Goal: Transaction & Acquisition: Purchase product/service

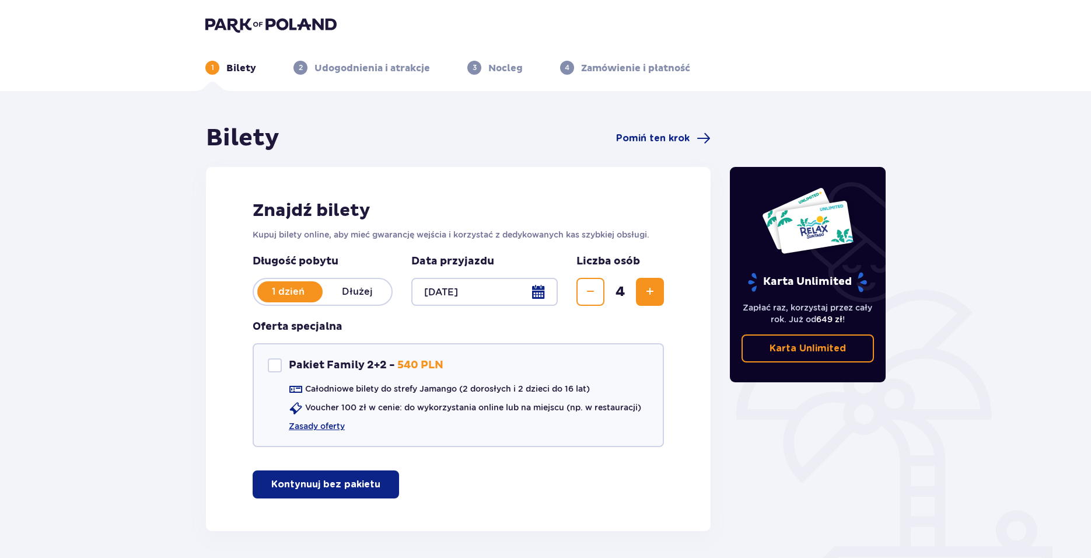
click at [340, 481] on p "Kontynuuj bez pakietu" at bounding box center [325, 484] width 109 height 13
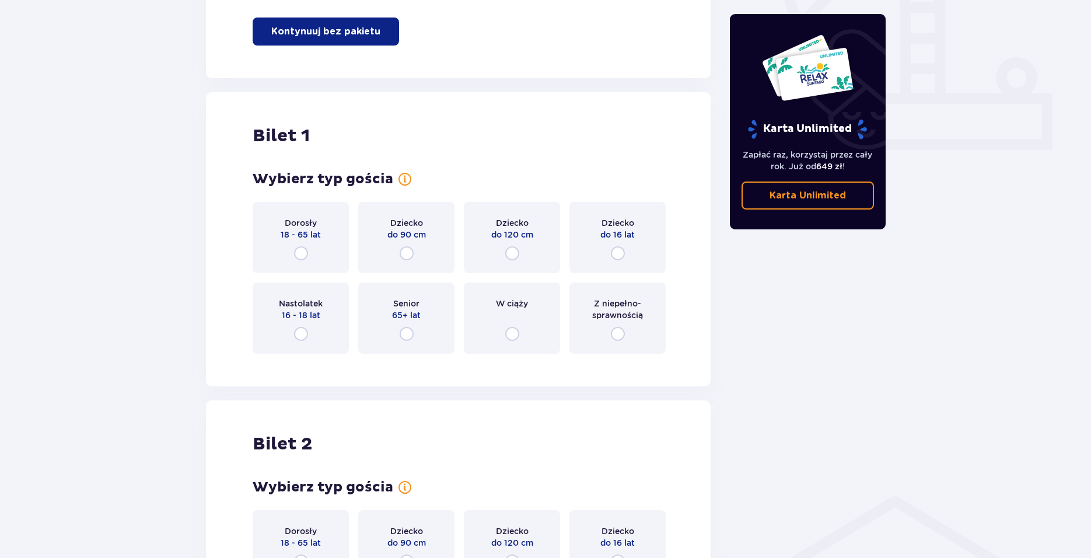
scroll to position [531, 0]
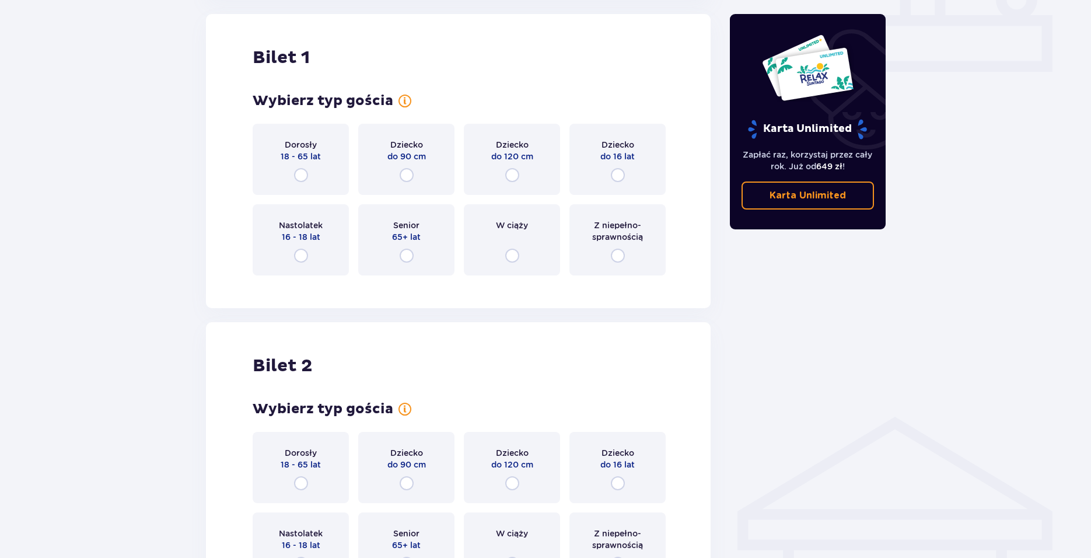
click at [299, 172] on input "radio" at bounding box center [301, 175] width 14 height 14
radio input "true"
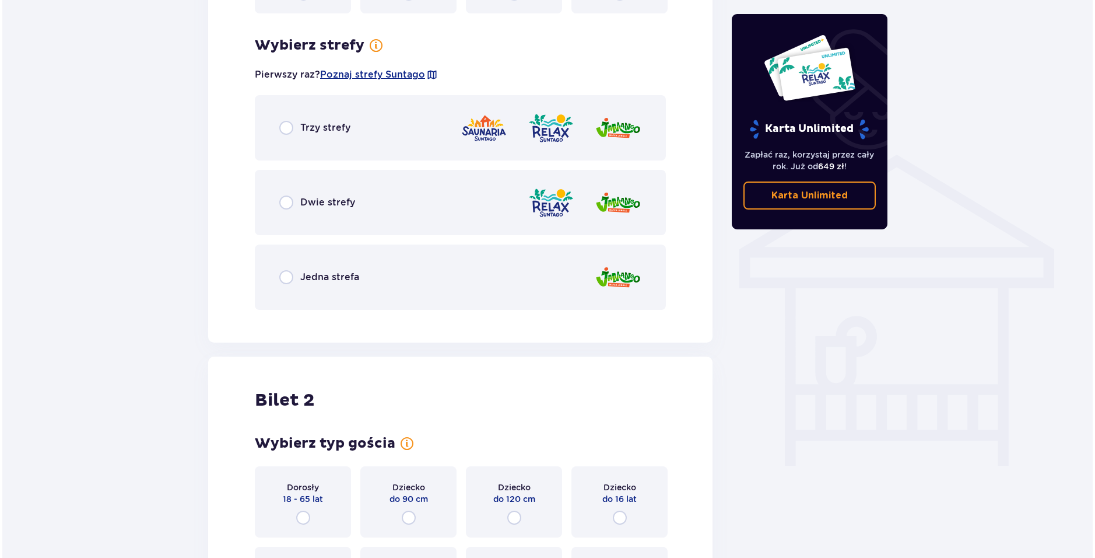
scroll to position [699, 0]
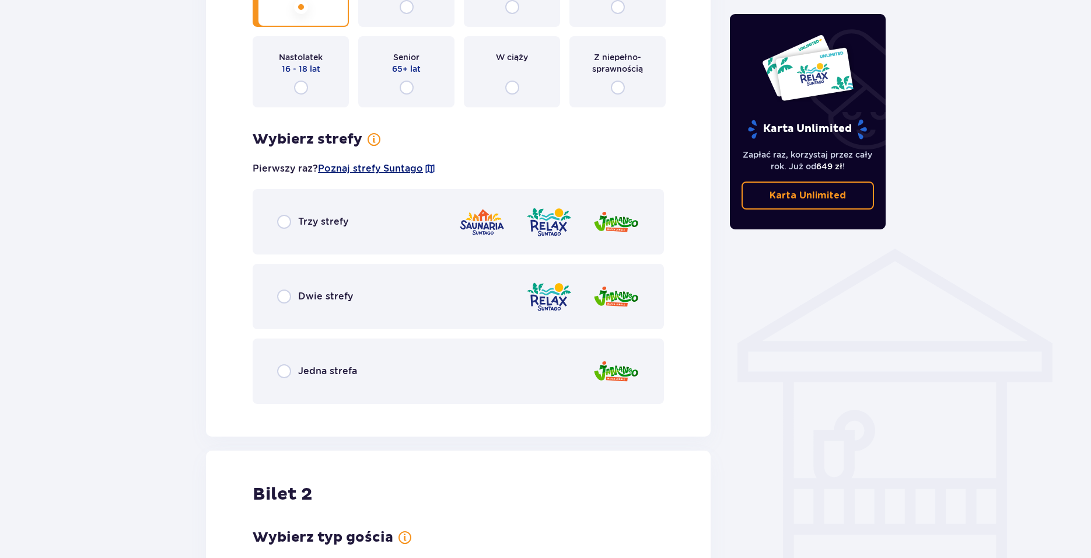
click at [399, 167] on span "Poznaj strefy Suntago" at bounding box center [370, 168] width 105 height 13
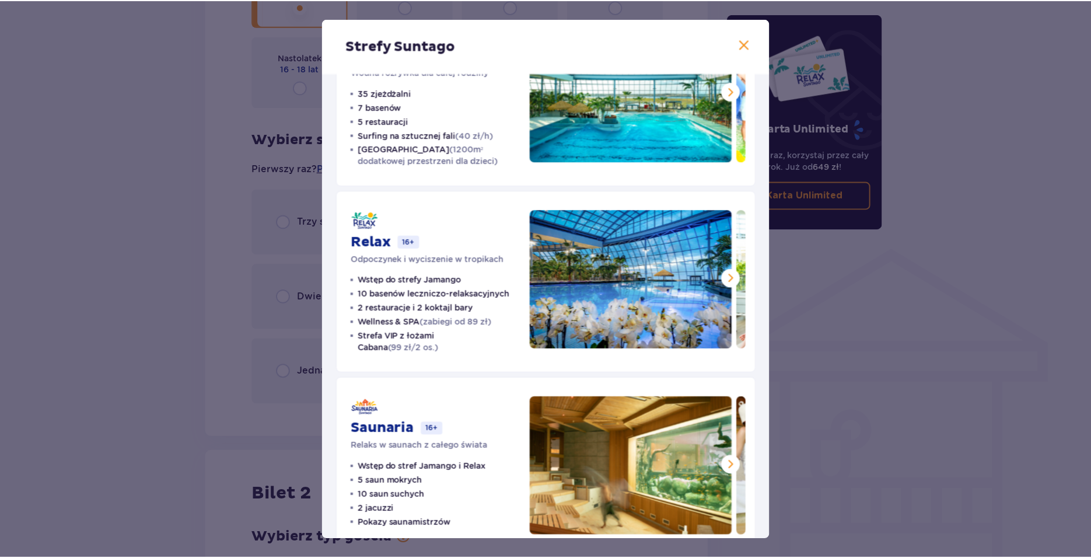
scroll to position [113, 0]
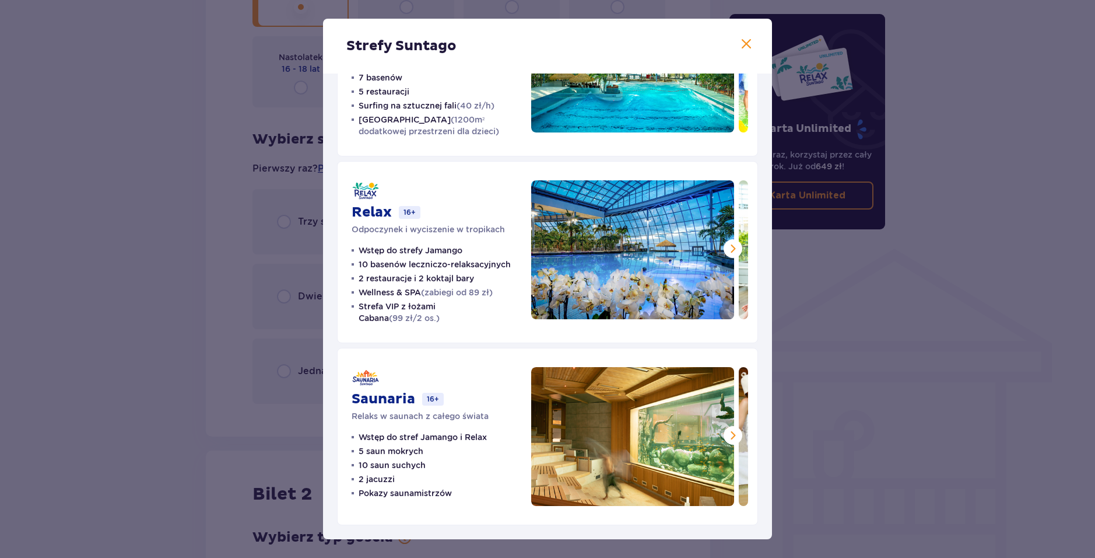
click at [965, 176] on div "Strefy Suntago Jamango Wodna rozrywka dla całej rodziny 35 zjeżdżalni 7 basenów…" at bounding box center [547, 279] width 1095 height 558
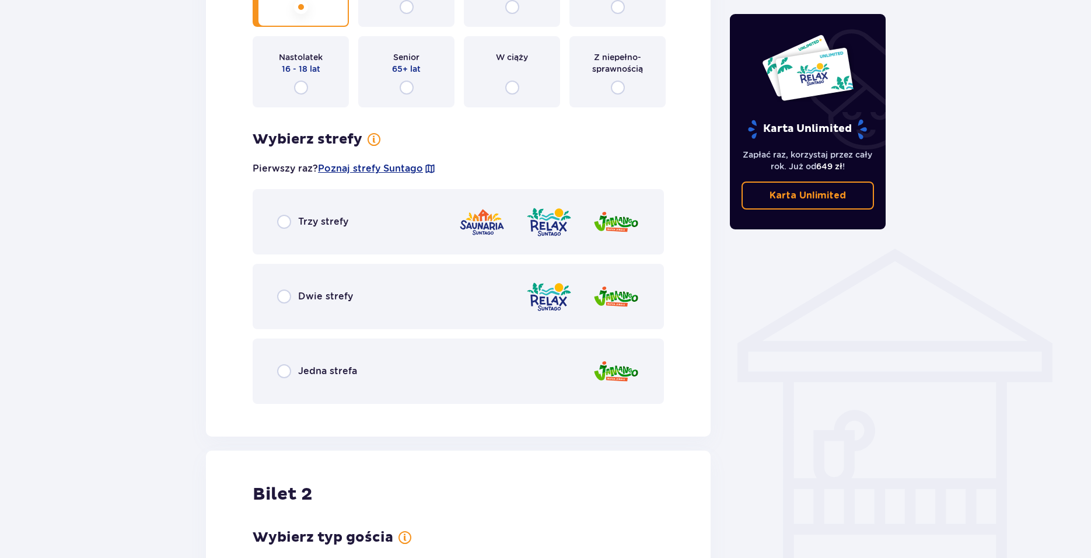
click at [348, 229] on div "Trzy strefy" at bounding box center [458, 221] width 411 height 65
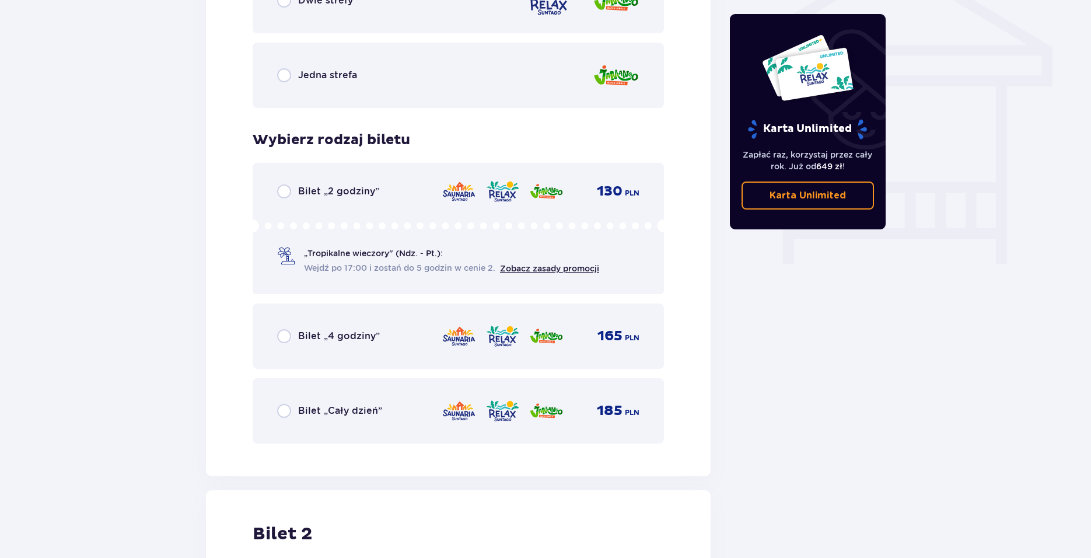
scroll to position [995, 0]
click at [296, 409] on div "Bilet „Cały dzień”" at bounding box center [329, 410] width 105 height 14
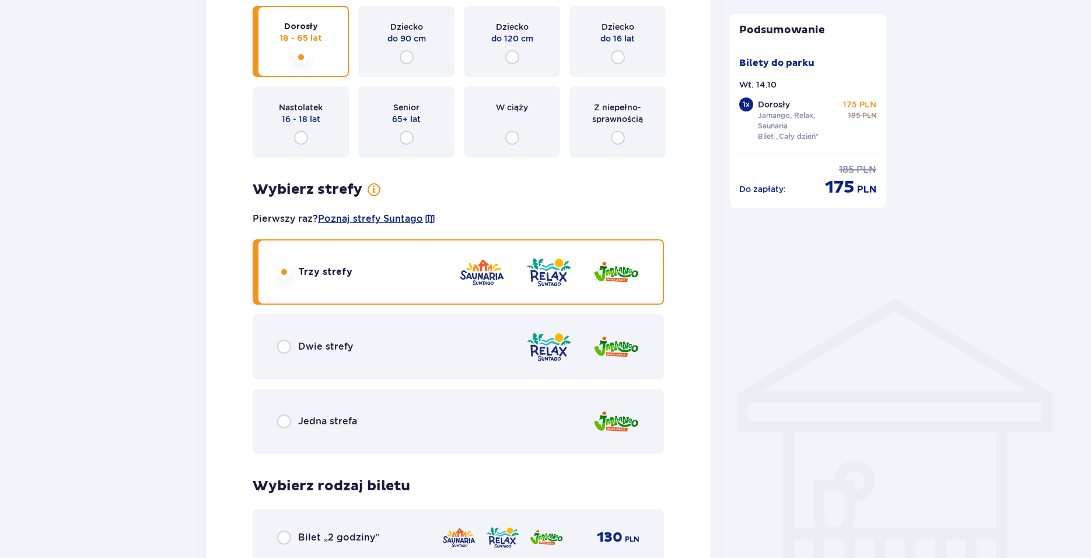
scroll to position [595, 0]
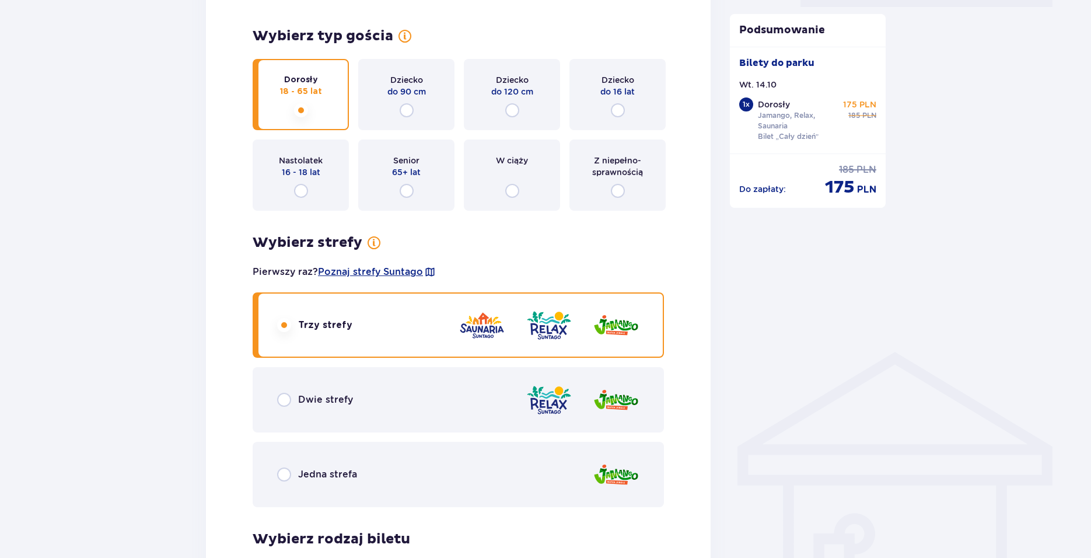
click at [302, 193] on input "radio" at bounding box center [301, 191] width 14 height 14
radio input "true"
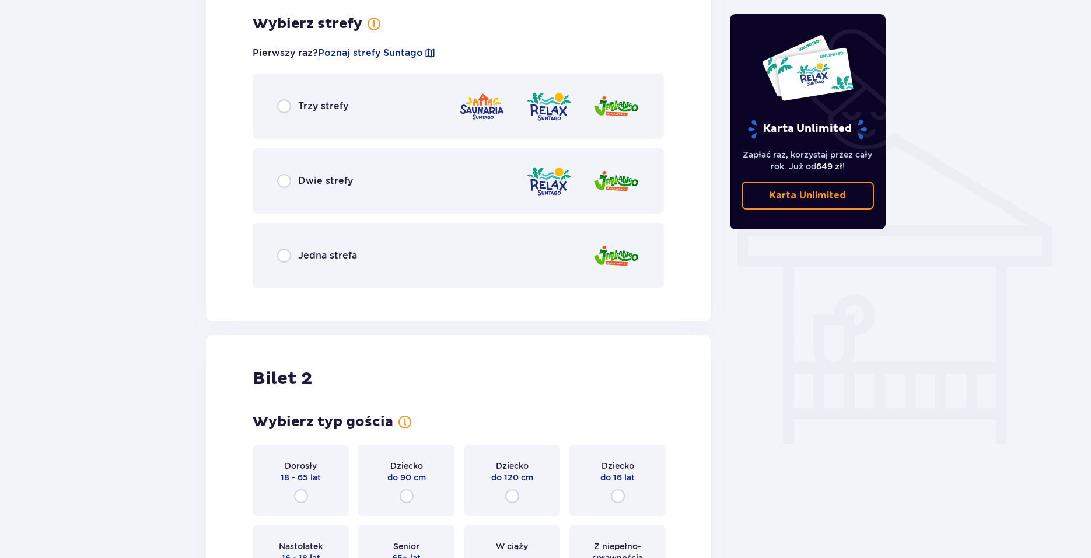
scroll to position [815, 0]
click at [353, 115] on div "Trzy strefy" at bounding box center [458, 104] width 411 height 65
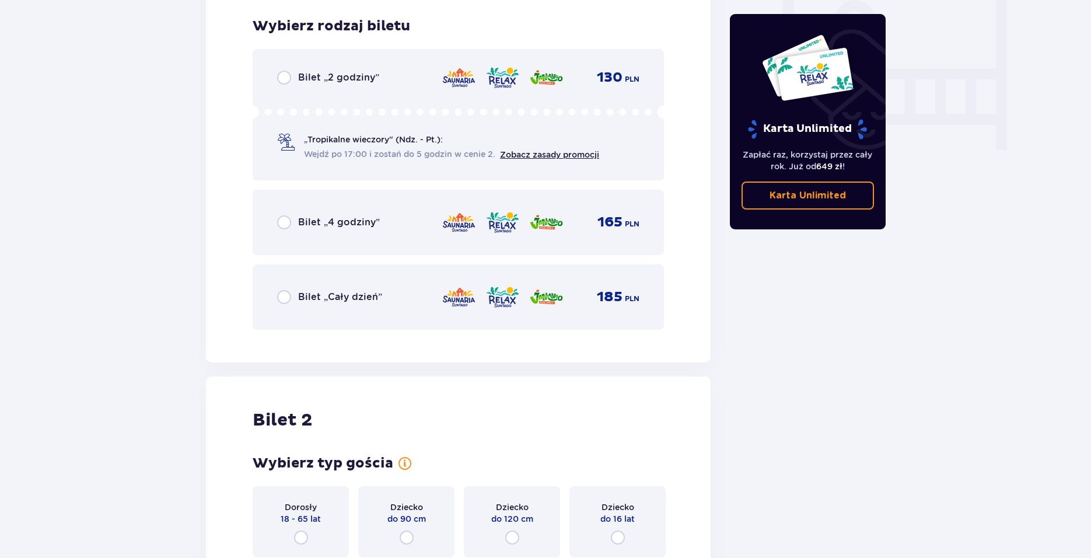
scroll to position [1112, 0]
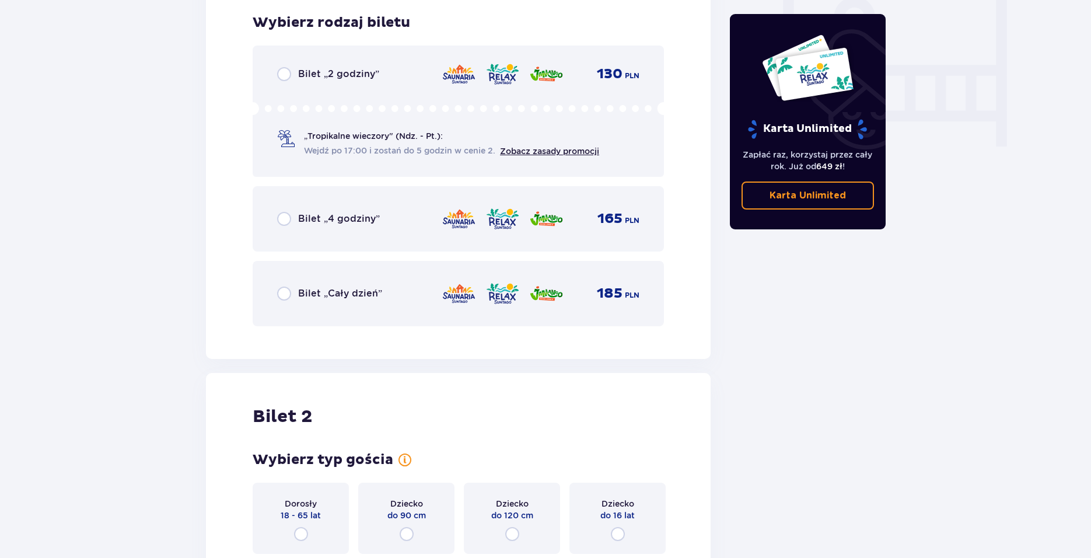
click at [597, 299] on span "185" at bounding box center [610, 293] width 26 height 17
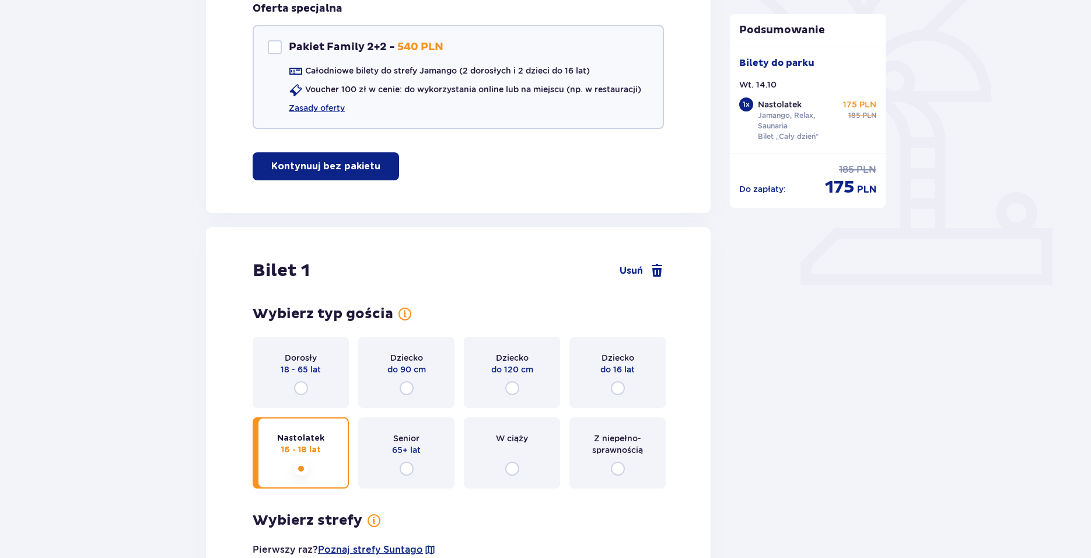
scroll to position [117, 0]
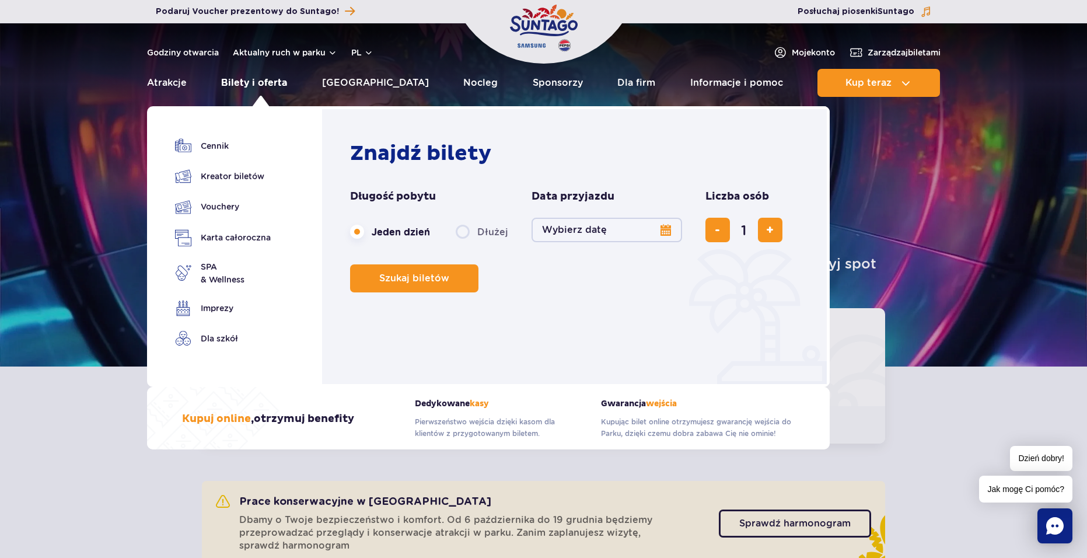
click at [258, 78] on link "Bilety i oferta" at bounding box center [254, 83] width 66 height 28
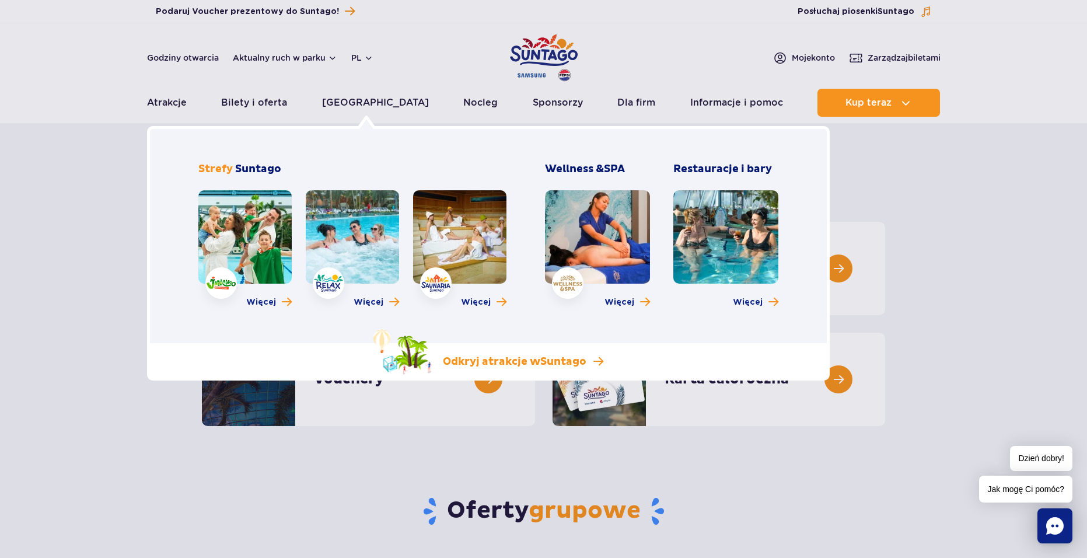
click at [584, 361] on span "Suntago" at bounding box center [563, 361] width 46 height 13
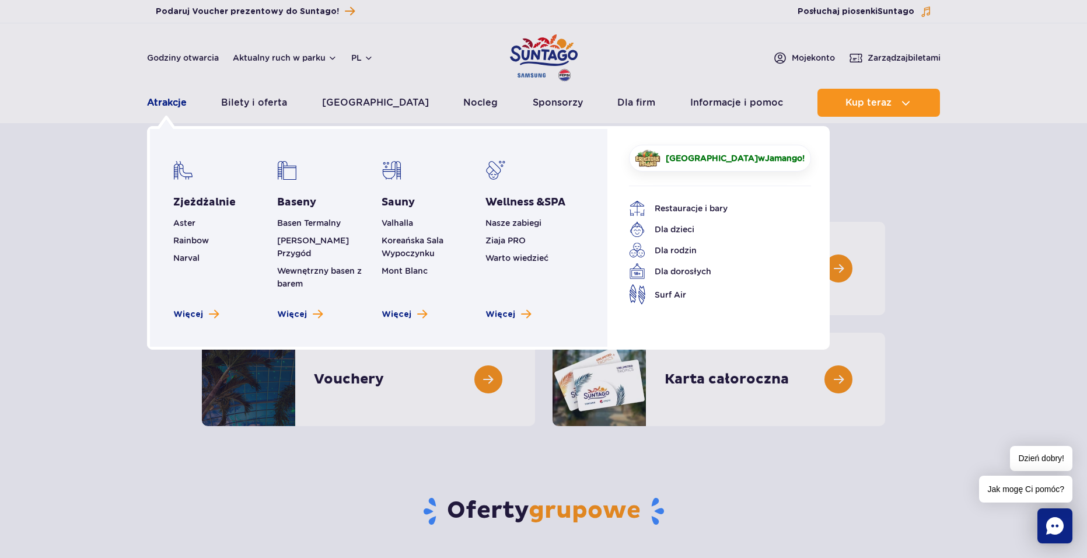
click at [179, 107] on link "Atrakcje" at bounding box center [167, 103] width 40 height 28
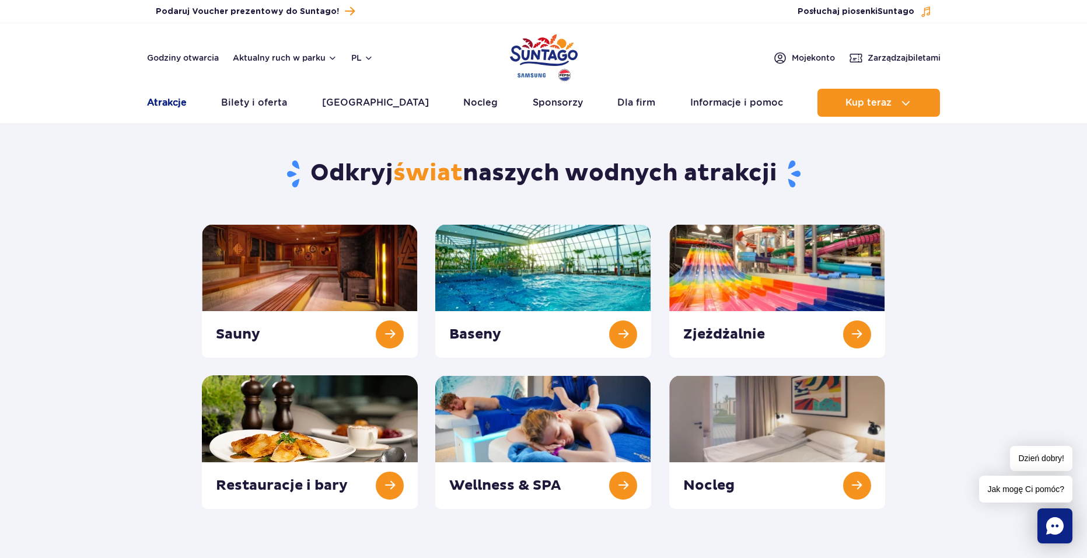
click at [172, 104] on link "Atrakcje" at bounding box center [167, 103] width 40 height 28
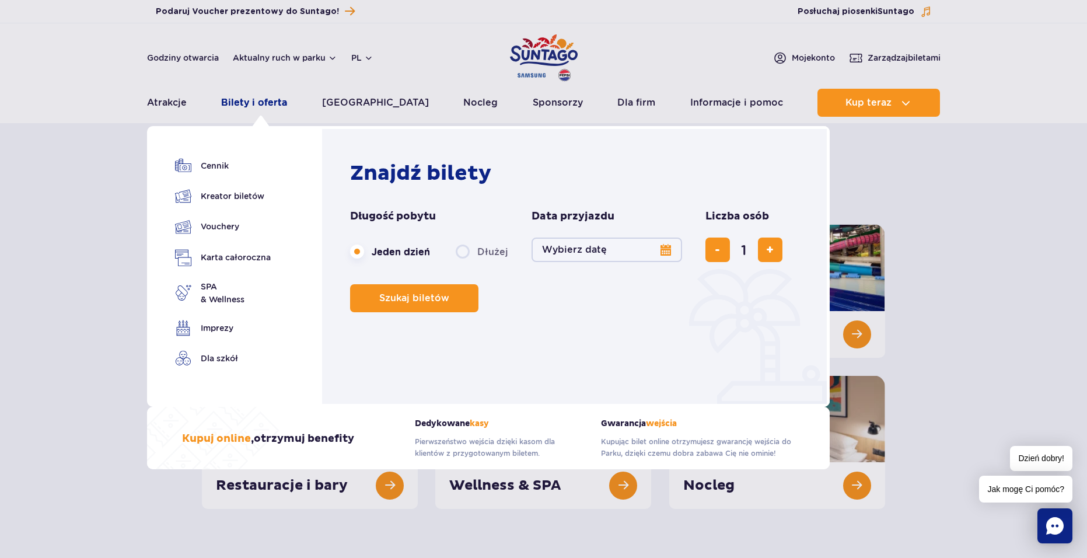
click at [259, 103] on link "Bilety i oferta" at bounding box center [254, 103] width 66 height 28
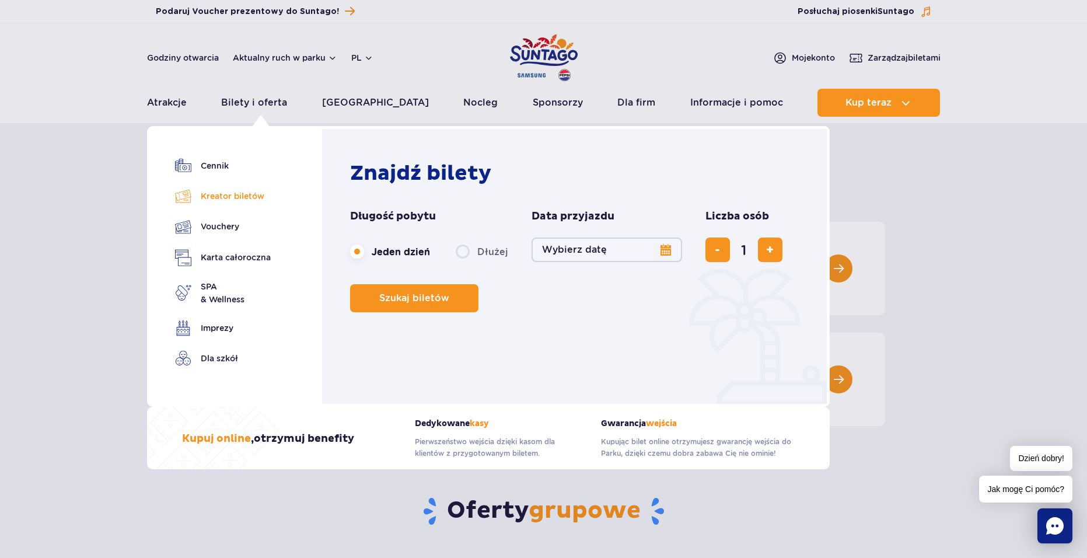
click at [244, 195] on link "Kreator biletów" at bounding box center [223, 196] width 96 height 16
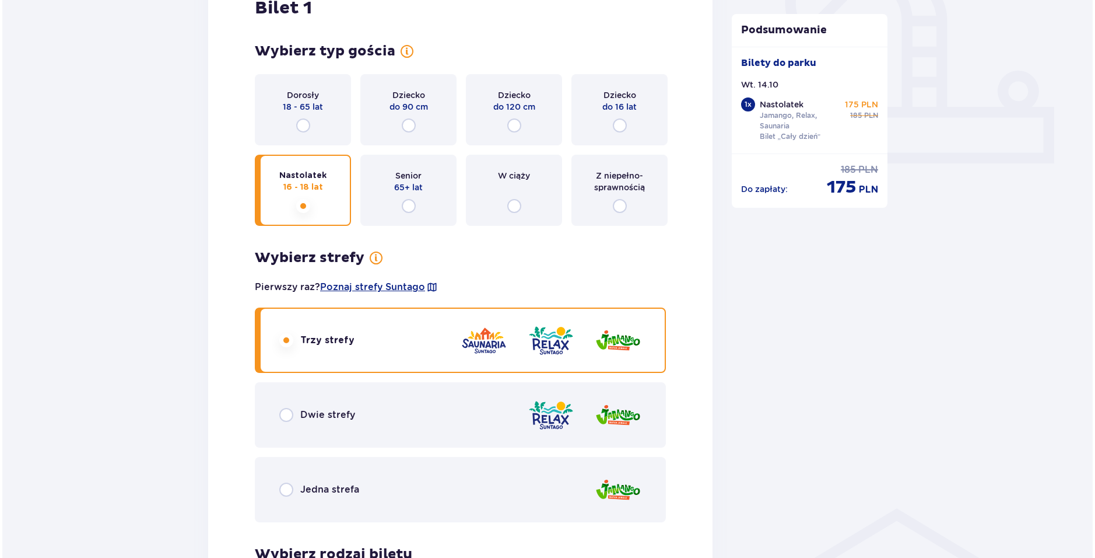
scroll to position [467, 0]
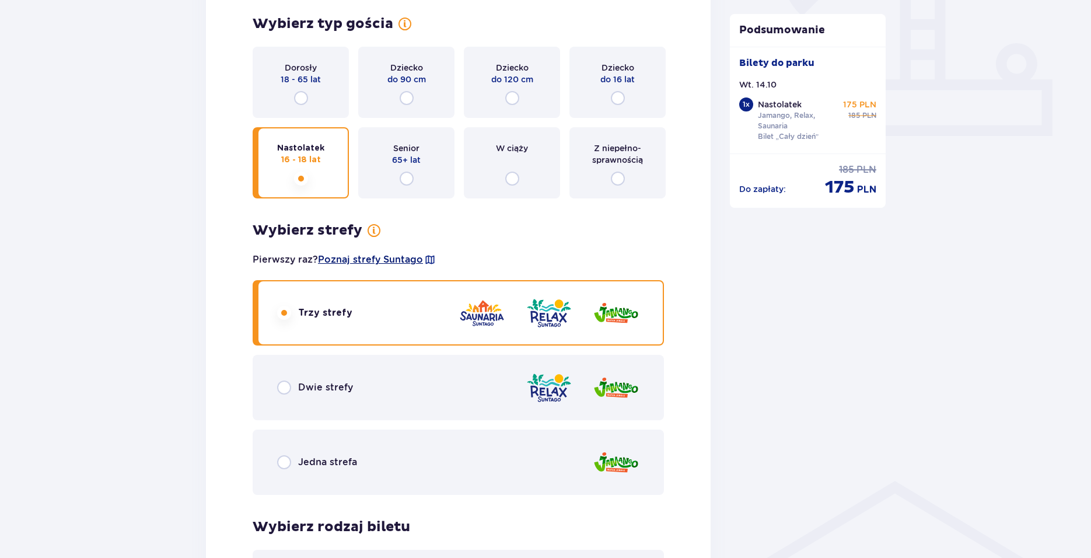
click at [395, 255] on span "Poznaj strefy Suntago" at bounding box center [370, 259] width 105 height 13
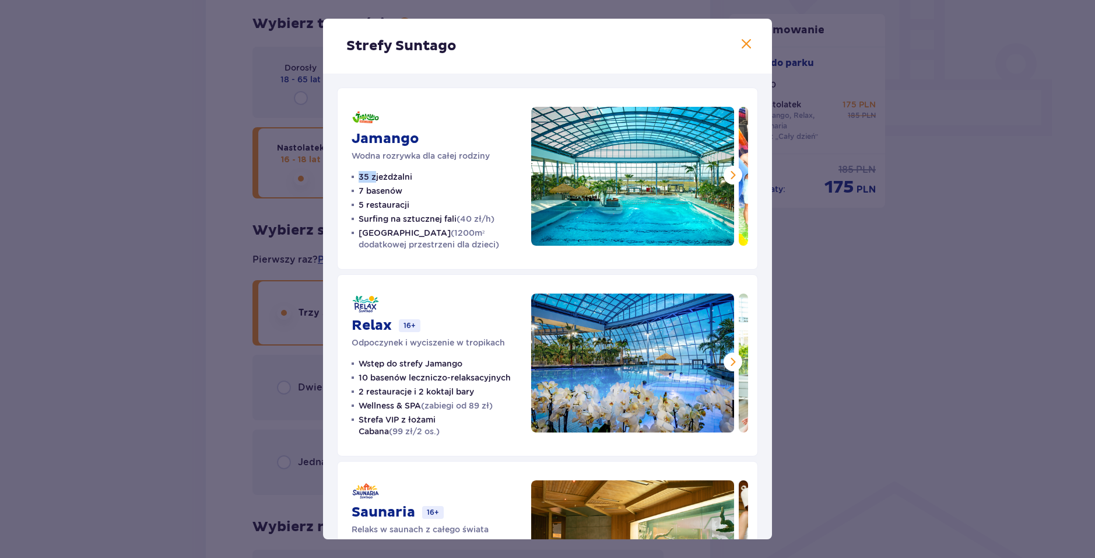
drag, startPoint x: 413, startPoint y: 172, endPoint x: 377, endPoint y: 171, distance: 36.8
click at [377, 172] on ul "35 zjeżdżalni 7 basenów 5 restauracji Surfing na sztucznej fali (40 zł/h) Croco…" at bounding box center [435, 210] width 166 height 79
click at [416, 189] on ul "35 zjeżdżalni 7 basenów 5 restauracji Surfing na sztucznej fali (40 zł/h) Croco…" at bounding box center [435, 210] width 166 height 79
drag, startPoint x: 474, startPoint y: 218, endPoint x: 493, endPoint y: 219, distance: 19.8
click at [493, 219] on span "(40 zł/h)" at bounding box center [476, 218] width 38 height 9
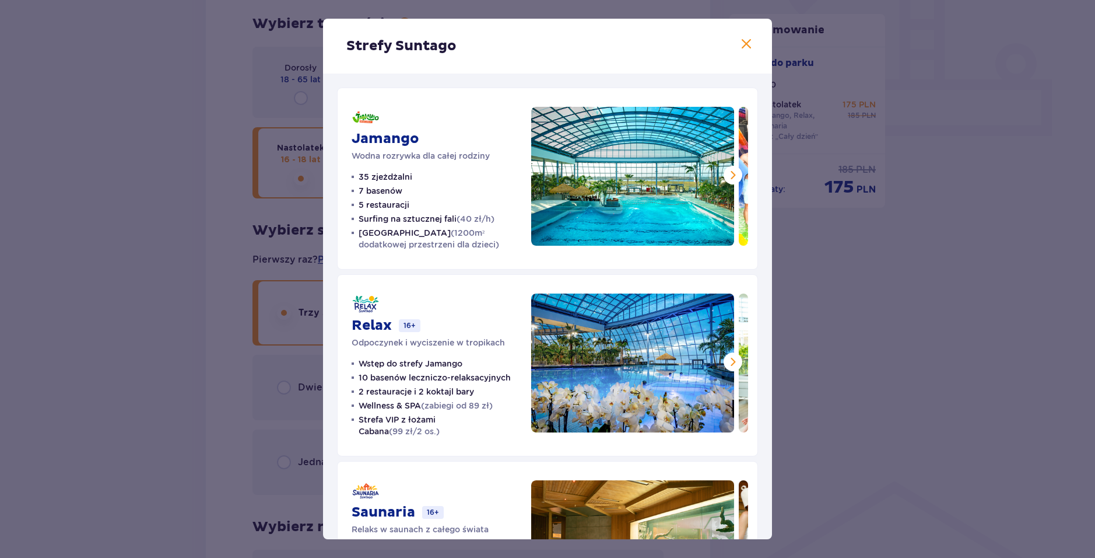
click at [497, 108] on div "Jamango Wodna rozrywka dla całej rodziny 35 zjeżdżalni 7 basenów 5 restauracji …" at bounding box center [435, 178] width 166 height 143
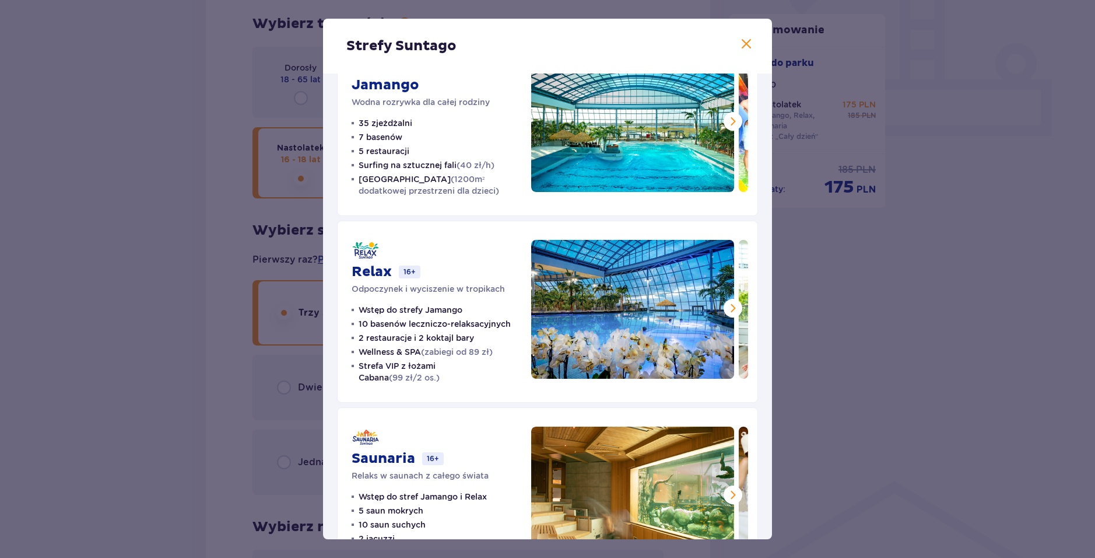
scroll to position [58, 0]
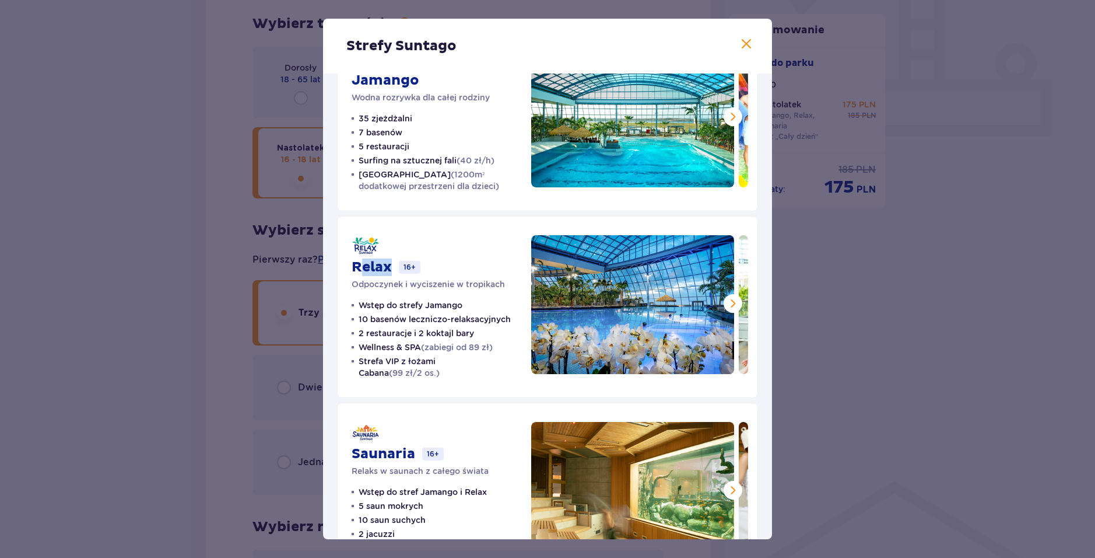
drag, startPoint x: 390, startPoint y: 268, endPoint x: 358, endPoint y: 264, distance: 32.3
click at [358, 264] on p "Relax" at bounding box center [372, 266] width 40 height 17
click at [490, 243] on div "Relax 16+ Odpoczynek i wyciszenie w tropikach" at bounding box center [428, 262] width 153 height 55
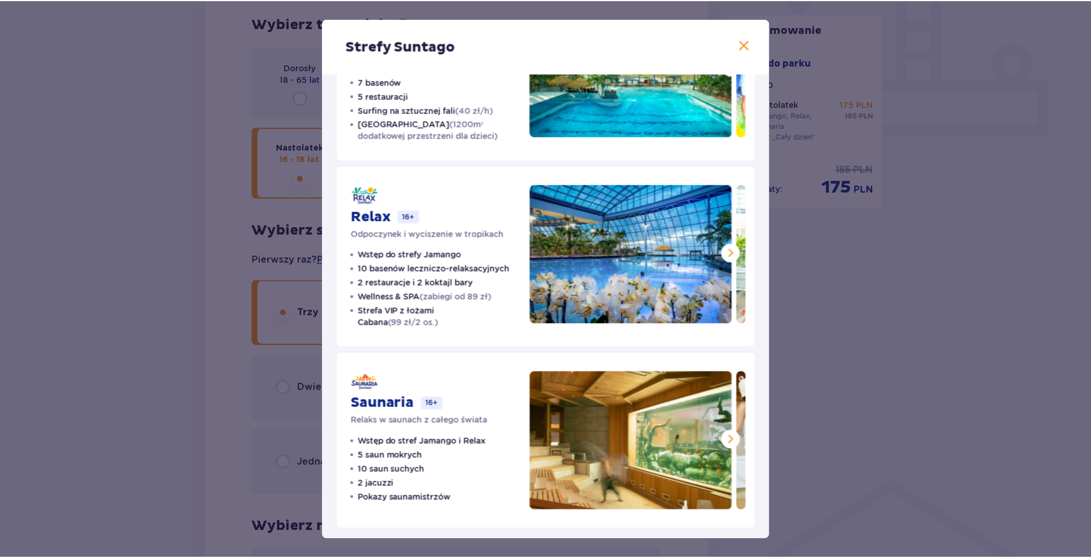
scroll to position [113, 0]
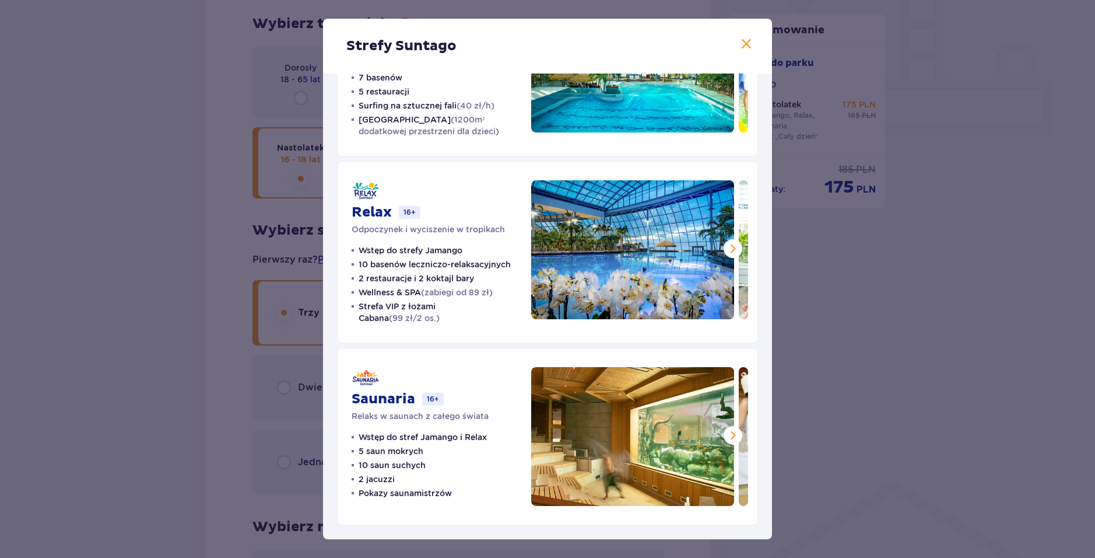
click at [1074, 197] on div "Strefy Suntago Jamango Wodna rozrywka dla całej rodziny 35 zjeżdżalni 7 basenów…" at bounding box center [547, 279] width 1095 height 558
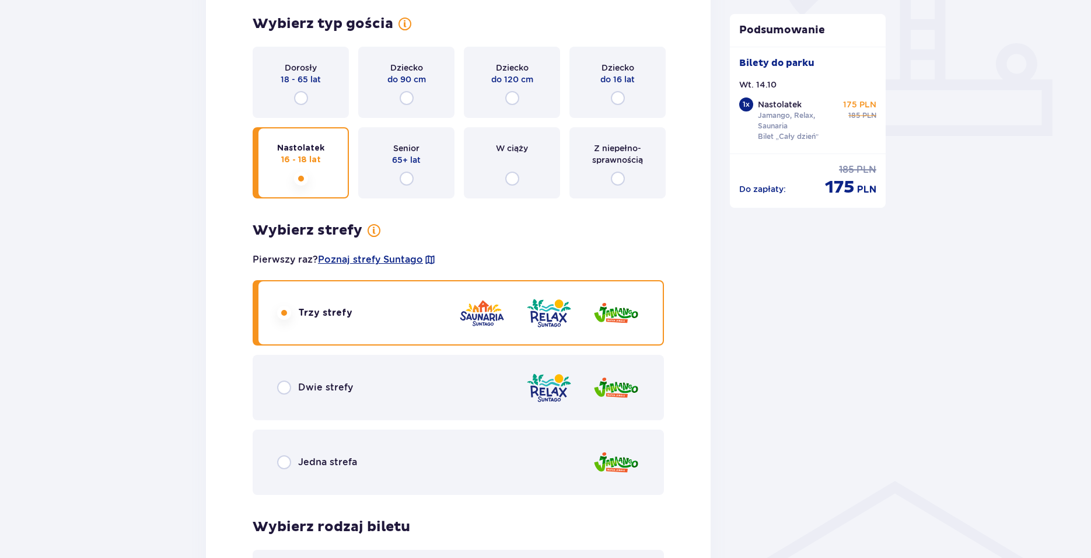
click at [433, 455] on div "Jedna strefa" at bounding box center [458, 461] width 411 height 65
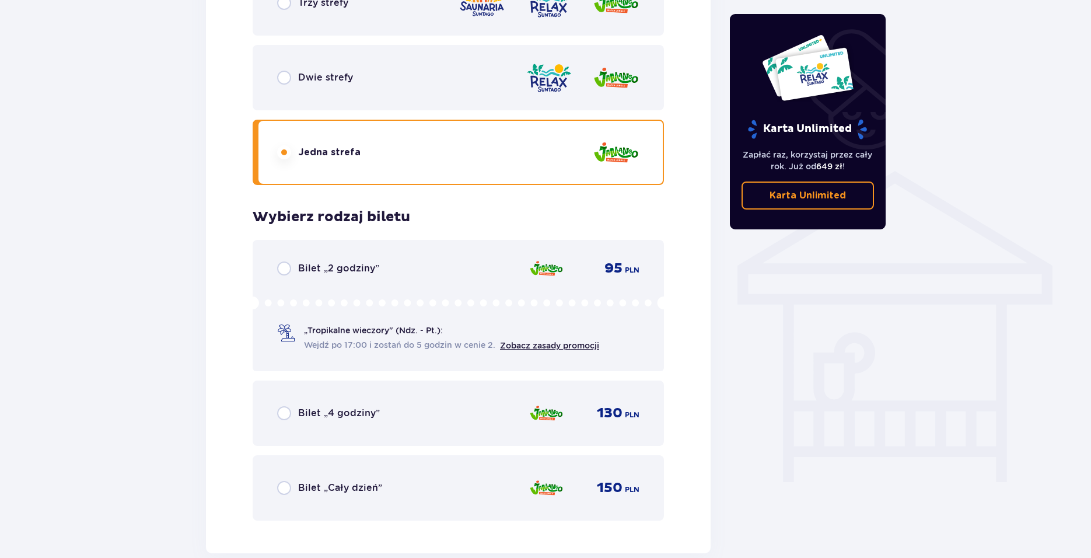
scroll to position [781, 0]
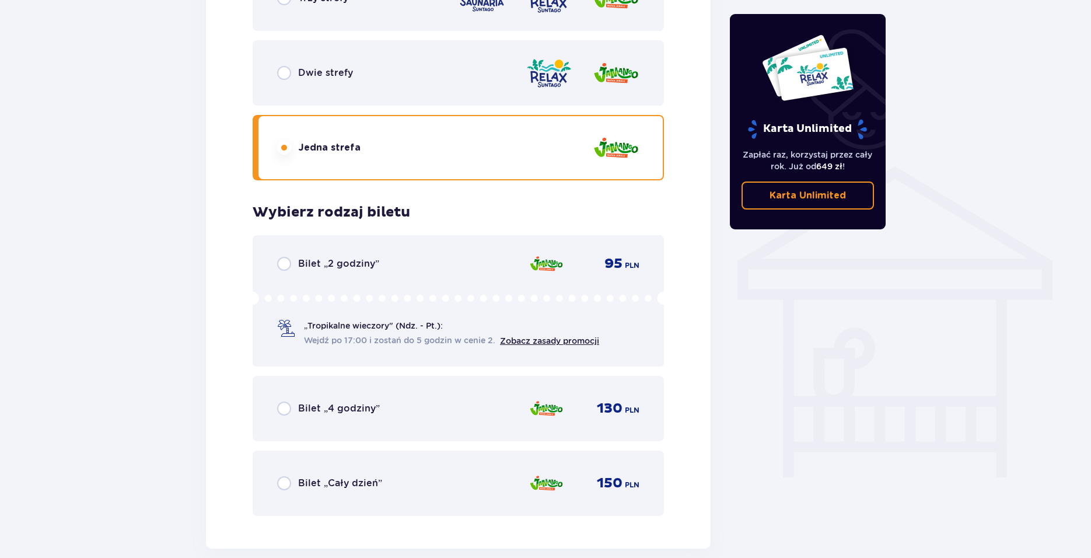
click at [412, 461] on div "Bilet „Cały dzień” 150 PLN" at bounding box center [458, 482] width 411 height 65
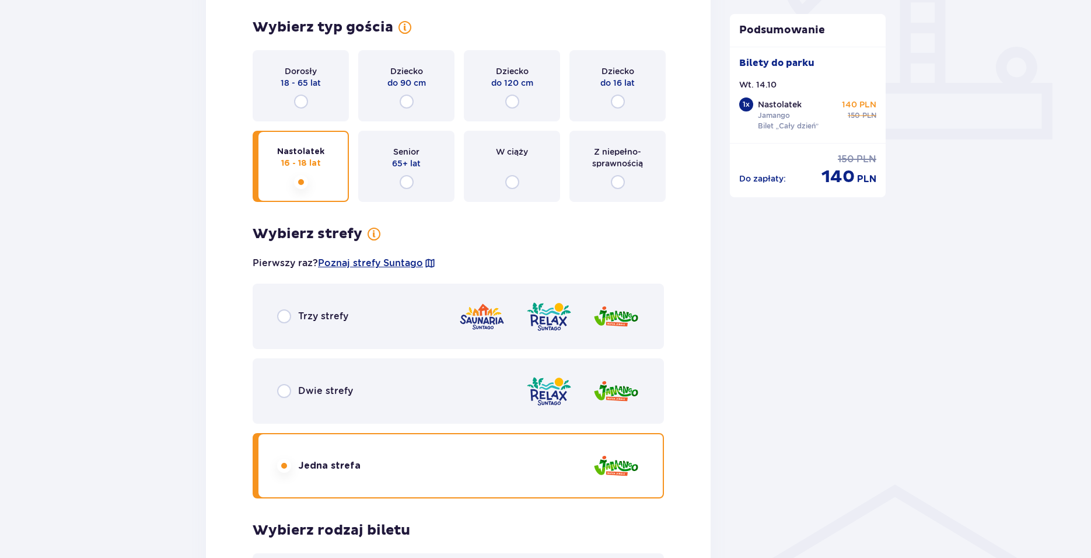
scroll to position [433, 0]
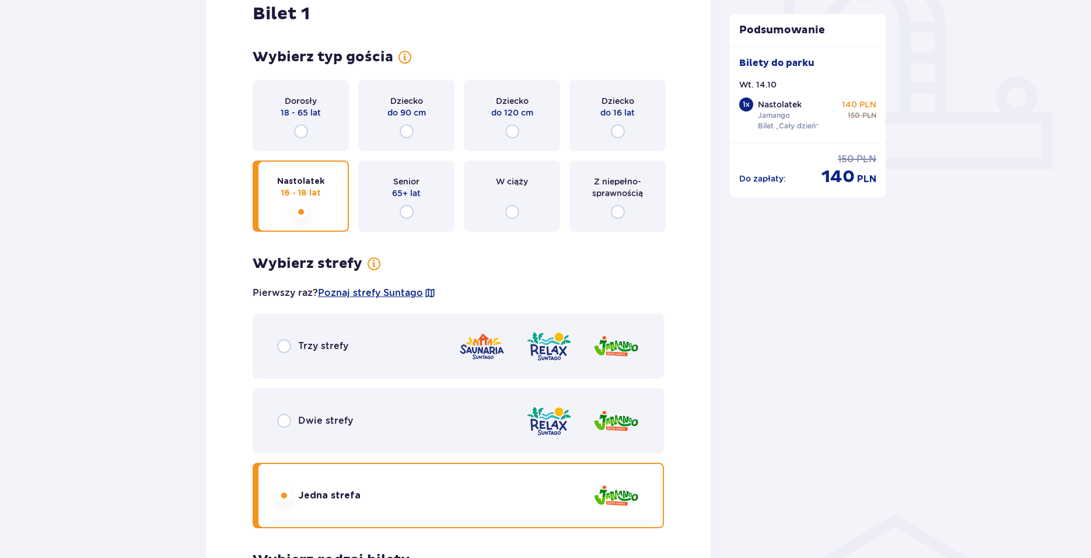
click at [306, 93] on div "Dorosły 18 - 65 lat" at bounding box center [301, 115] width 96 height 71
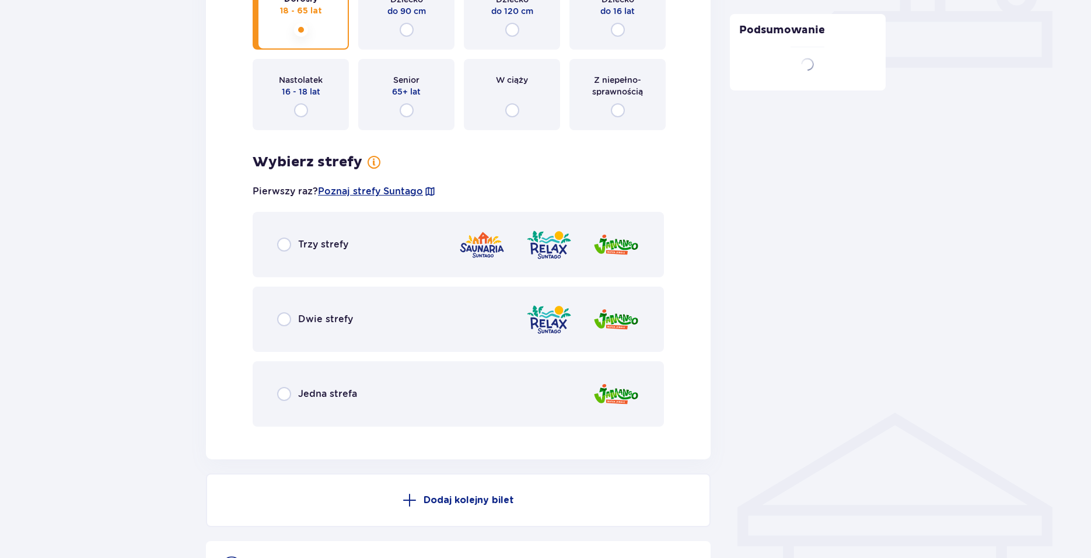
scroll to position [562, 0]
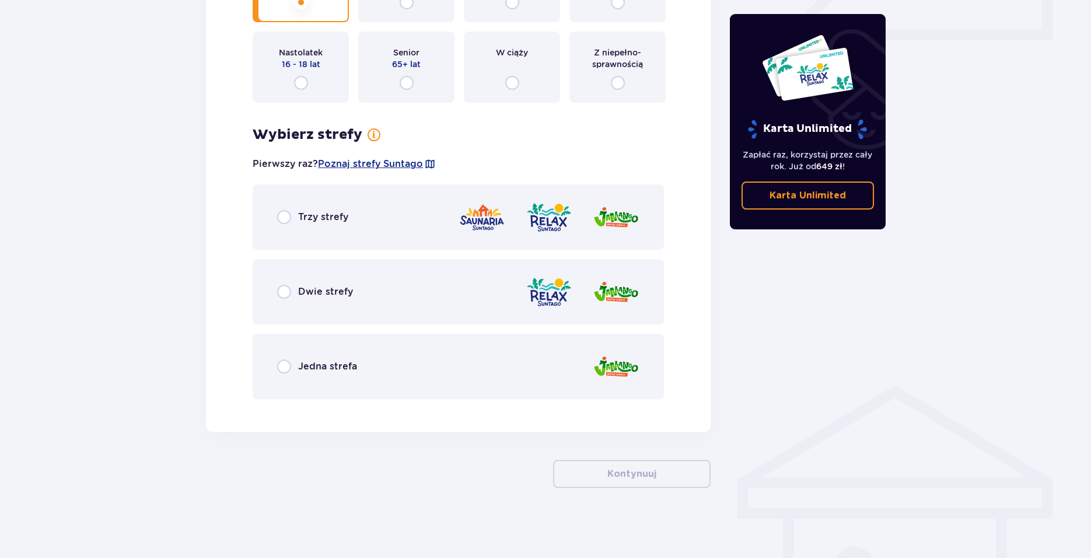
click at [360, 206] on div "Trzy strefy" at bounding box center [458, 216] width 411 height 65
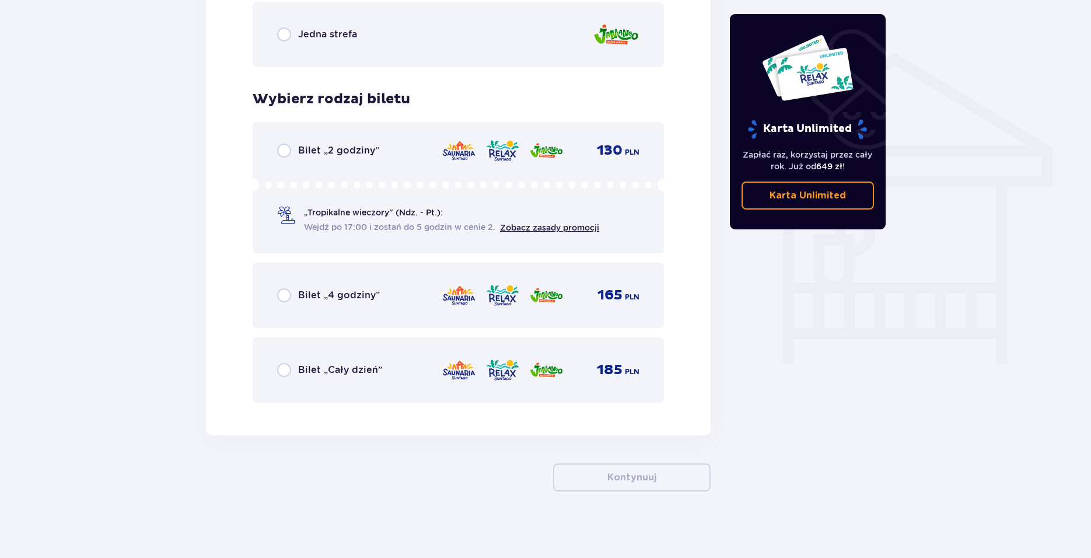
scroll to position [898, 0]
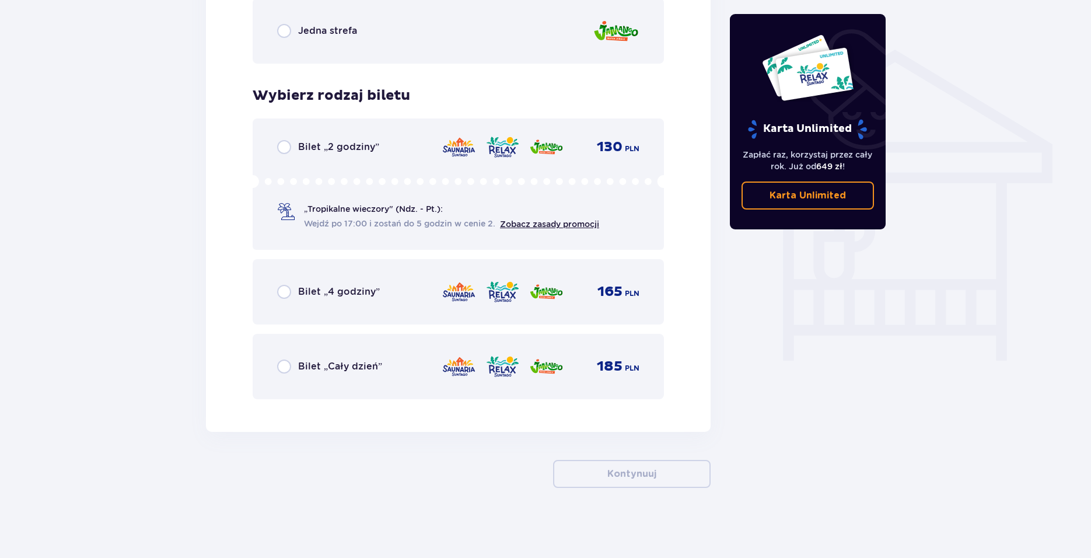
click at [406, 360] on div "Bilet „Cały dzień” 185 PLN" at bounding box center [458, 366] width 362 height 24
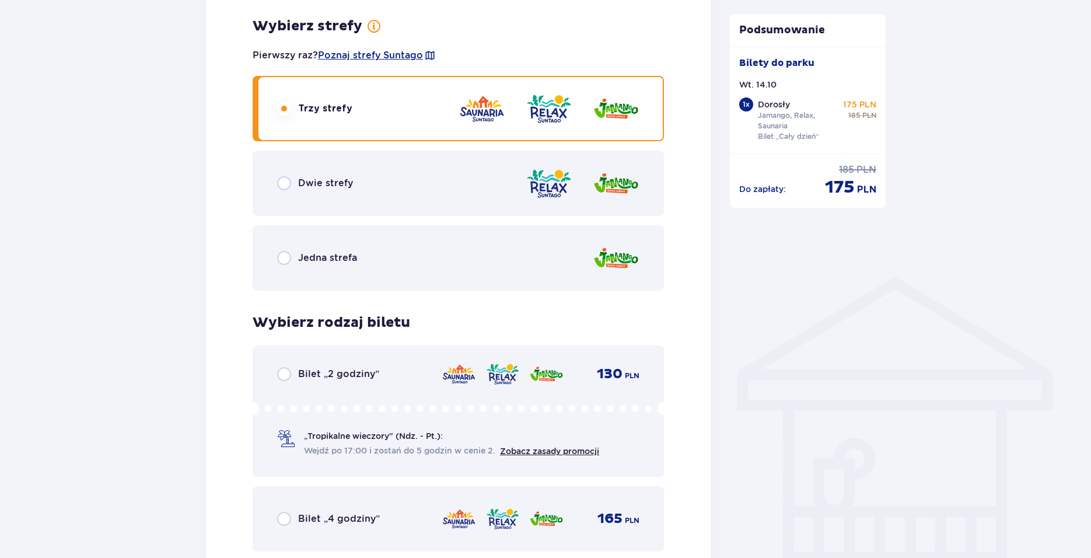
scroll to position [667, 0]
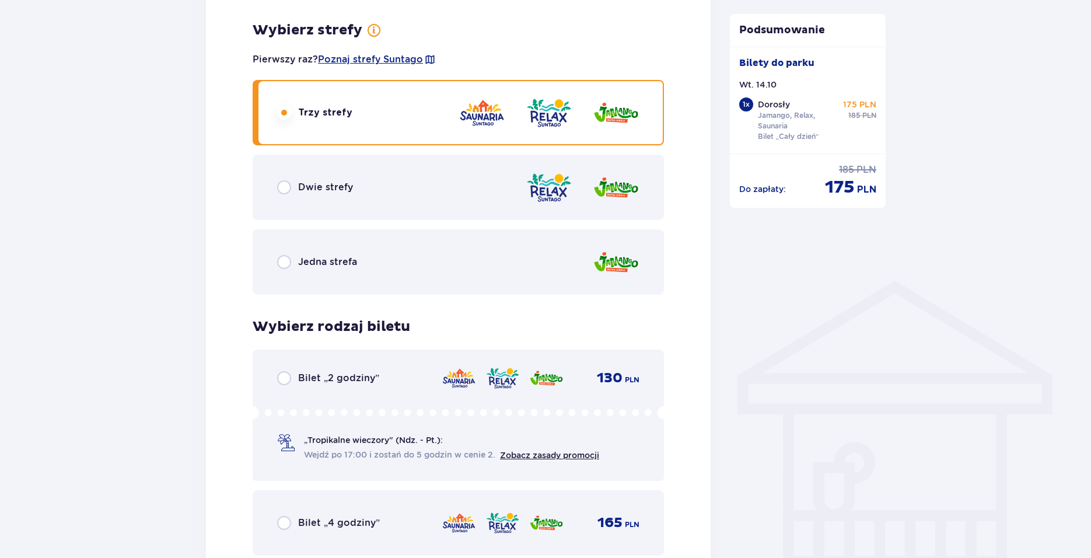
click at [350, 261] on span "Jedna strefa" at bounding box center [327, 261] width 59 height 13
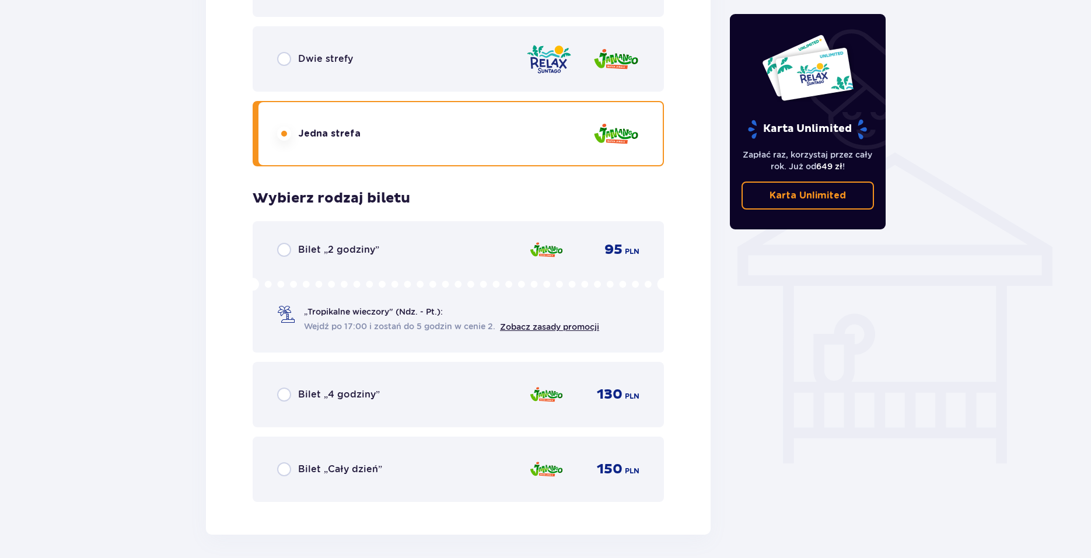
scroll to position [898, 0]
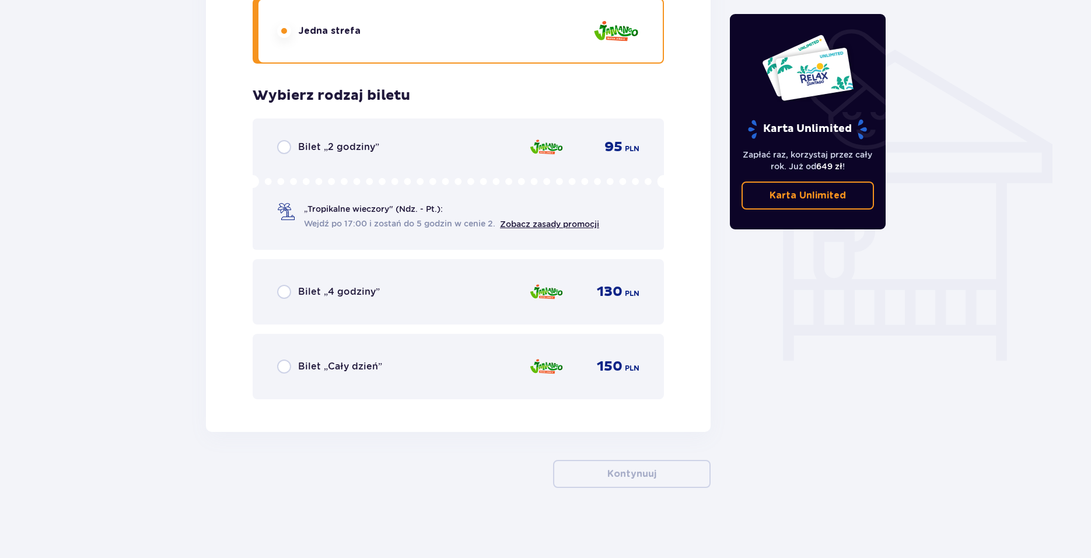
click at [410, 363] on div "Bilet „Cały dzień” 150 PLN" at bounding box center [458, 366] width 362 height 24
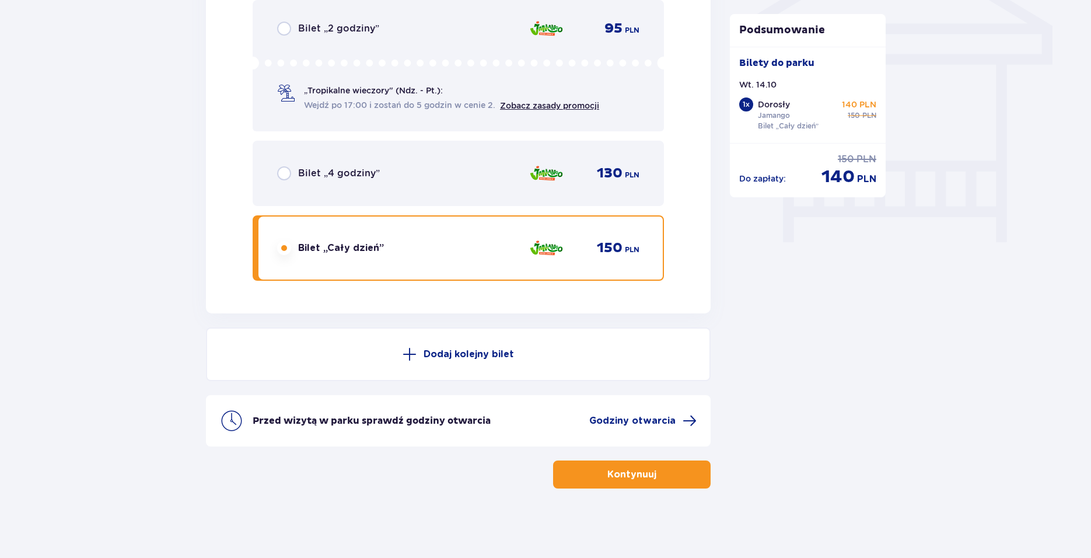
scroll to position [1017, 0]
drag, startPoint x: 786, startPoint y: 180, endPoint x: 751, endPoint y: 178, distance: 35.0
click at [751, 178] on p "Do zapłaty :" at bounding box center [762, 179] width 47 height 12
drag, startPoint x: 785, startPoint y: 180, endPoint x: 794, endPoint y: 157, distance: 24.6
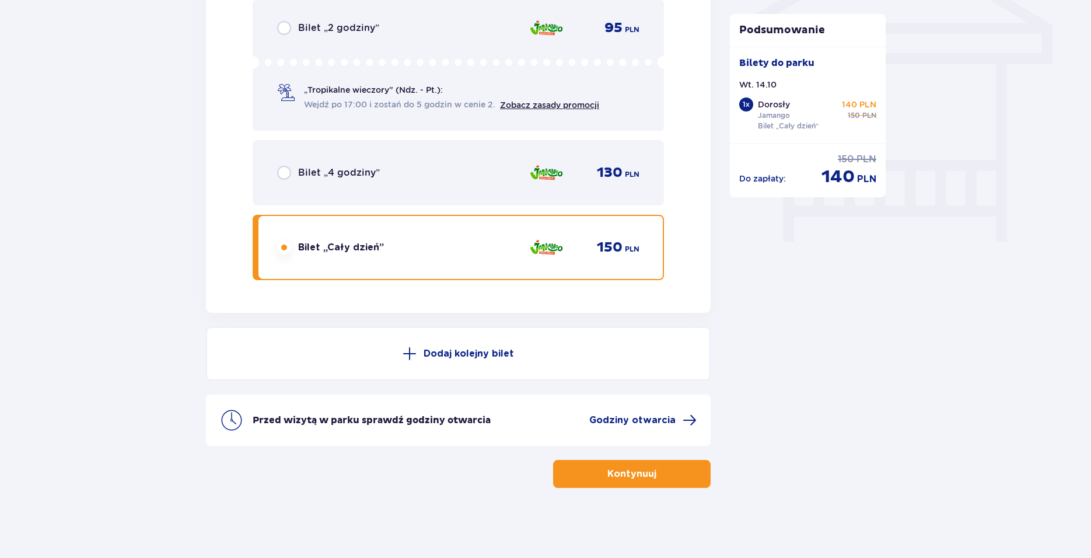
click at [794, 157] on div "Do zapłaty : cena regularna 150 PLN cena po obniżce 140 PLN" at bounding box center [808, 170] width 138 height 35
click at [796, 157] on div "Do zapłaty : cena regularna 150 PLN cena po obniżce 140 PLN" at bounding box center [808, 170] width 138 height 35
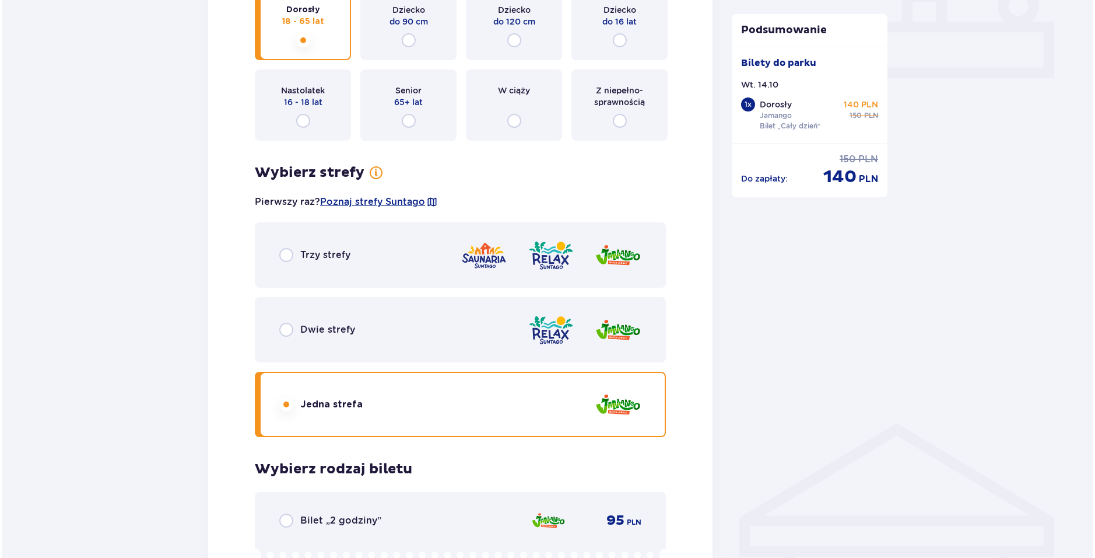
scroll to position [525, 0]
click at [384, 201] on span "Poznaj strefy Suntago" at bounding box center [370, 201] width 105 height 13
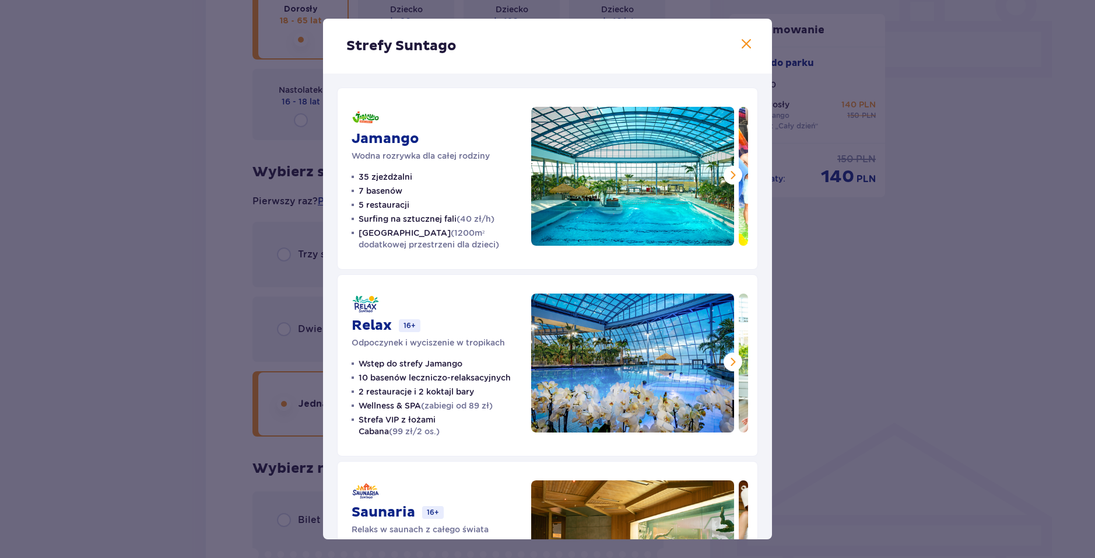
click at [728, 171] on span at bounding box center [733, 175] width 14 height 14
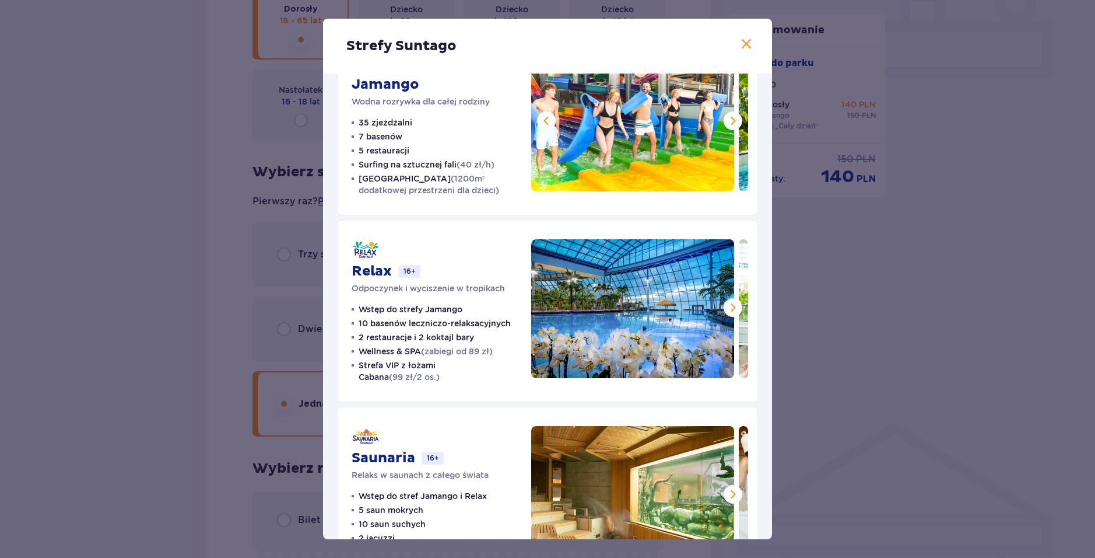
scroll to position [58, 0]
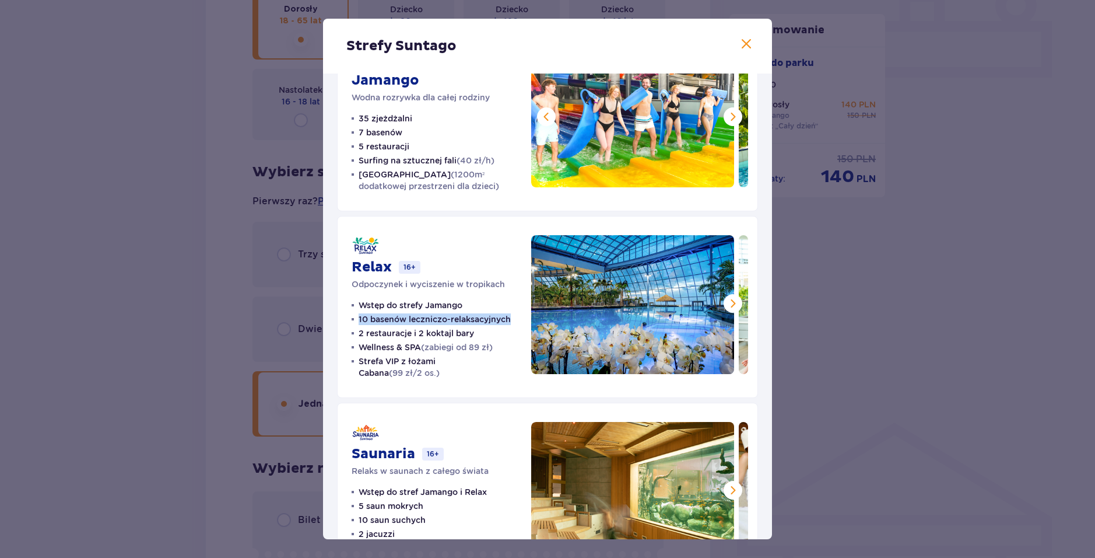
drag, startPoint x: 360, startPoint y: 318, endPoint x: 513, endPoint y: 321, distance: 152.8
click at [513, 321] on ul "Wstęp do strefy Jamango 10 basenów leczniczo-relaksacyjnych 2 restauracje i 2 k…" at bounding box center [435, 338] width 166 height 79
click at [515, 244] on div "Relax 16+ Odpoczynek i wyciszenie w tropikach Wstęp do strefy Jamango 10 basenó…" at bounding box center [547, 307] width 421 height 182
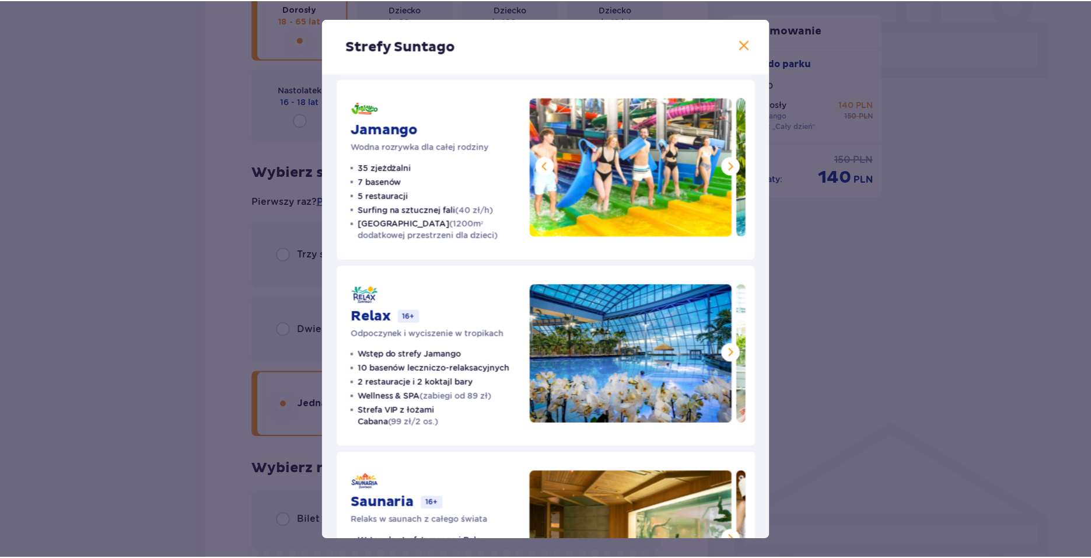
scroll to position [0, 0]
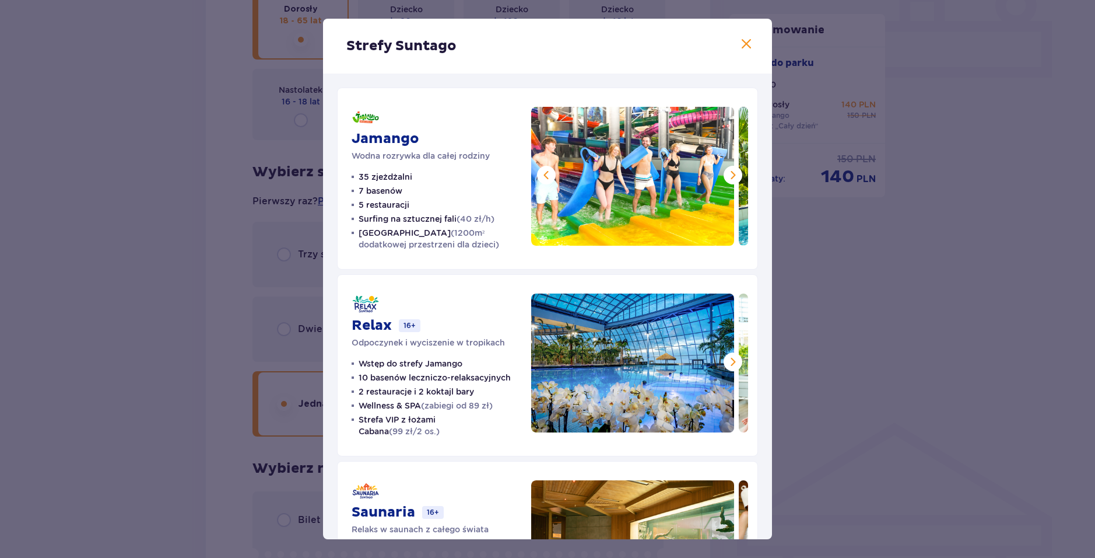
click at [871, 318] on div "Strefy Suntago Jamango Wodna rozrywka dla całej rodziny 35 zjeżdżalni 7 basenów…" at bounding box center [547, 279] width 1095 height 558
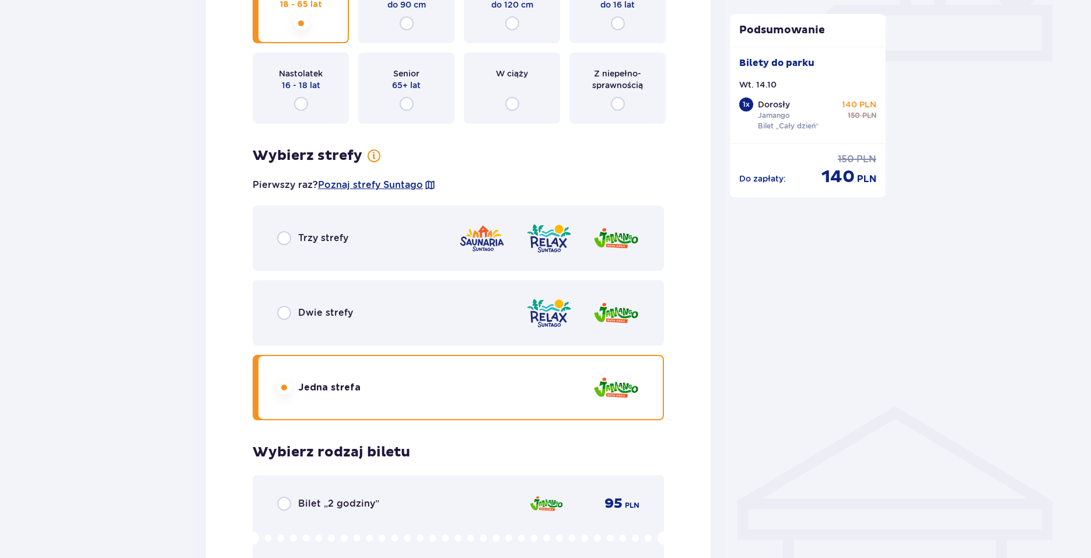
scroll to position [525, 0]
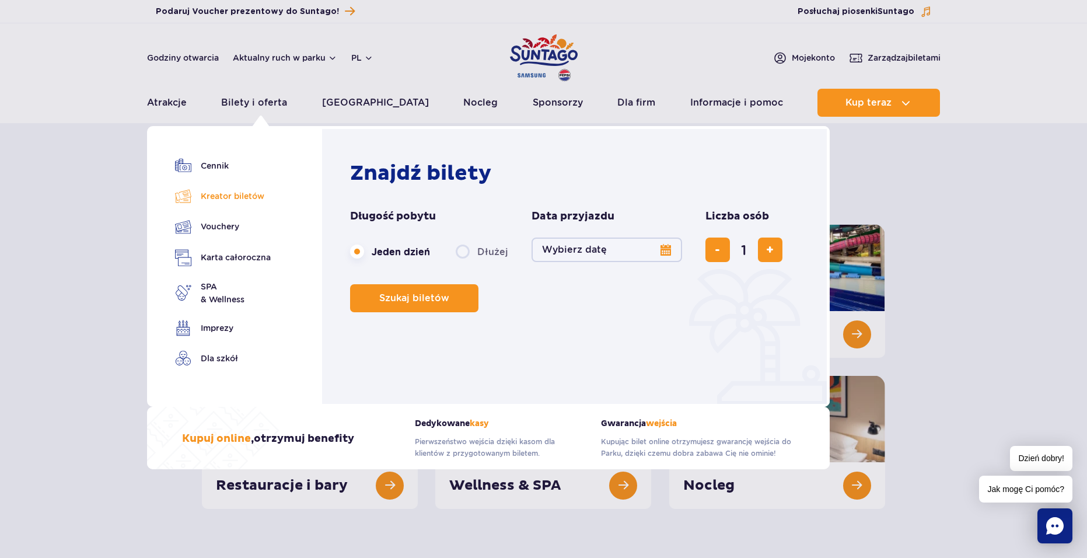
click at [240, 197] on link "Kreator biletów" at bounding box center [223, 196] width 96 height 16
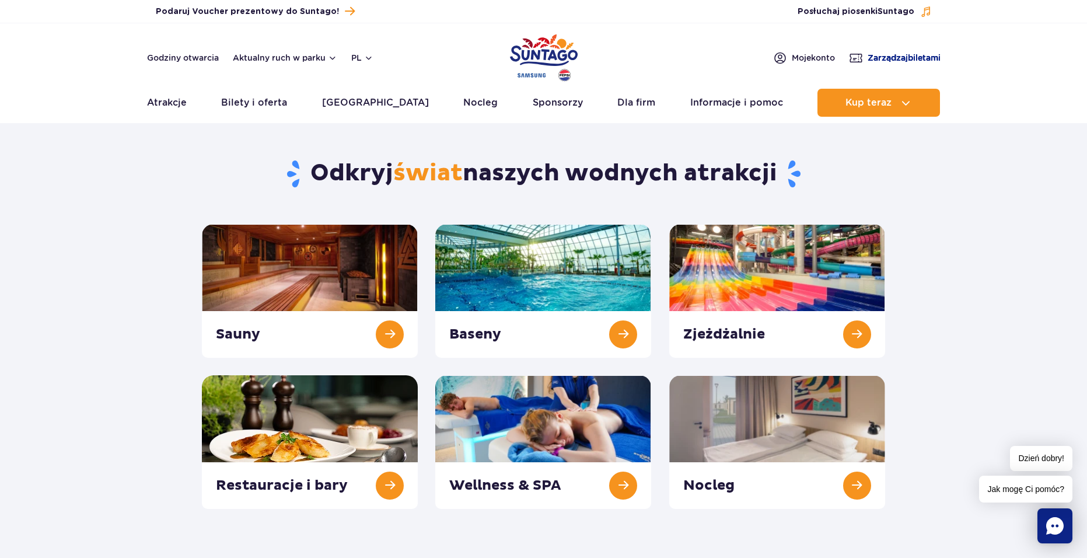
click at [893, 57] on span "Zarządzaj biletami" at bounding box center [903, 58] width 73 height 12
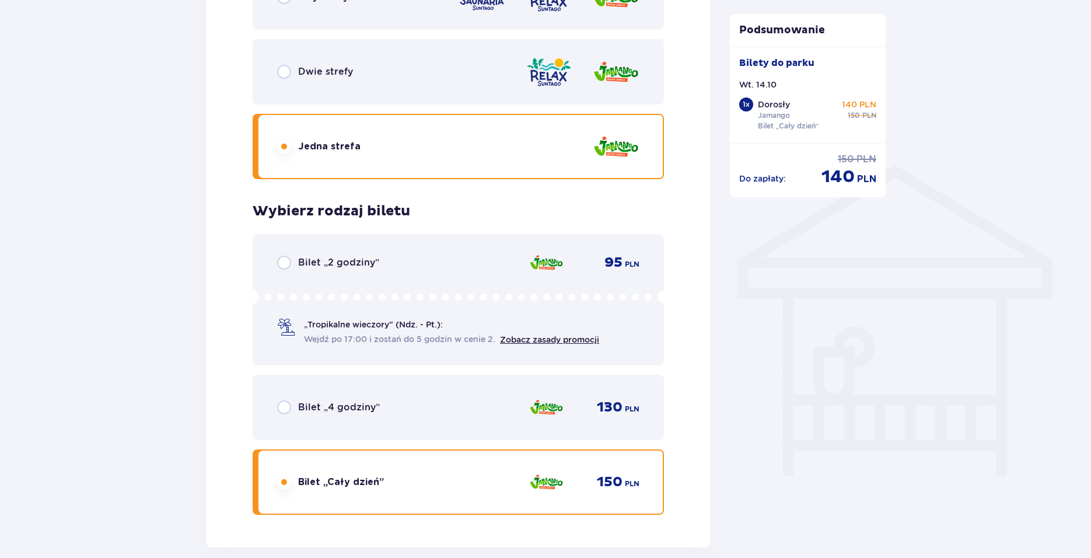
scroll to position [816, 0]
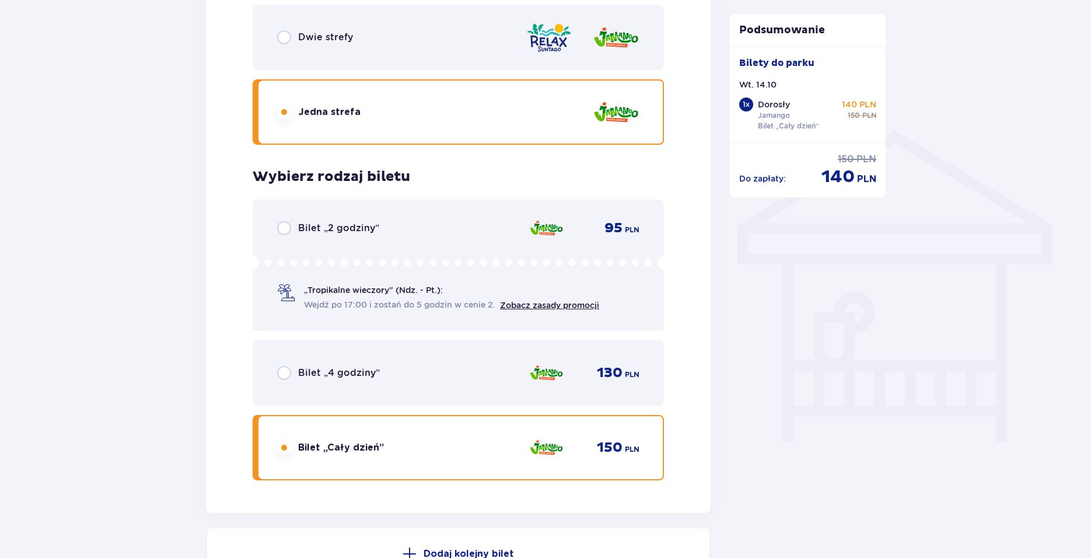
click at [373, 377] on span "Bilet „4 godziny”" at bounding box center [339, 372] width 82 height 13
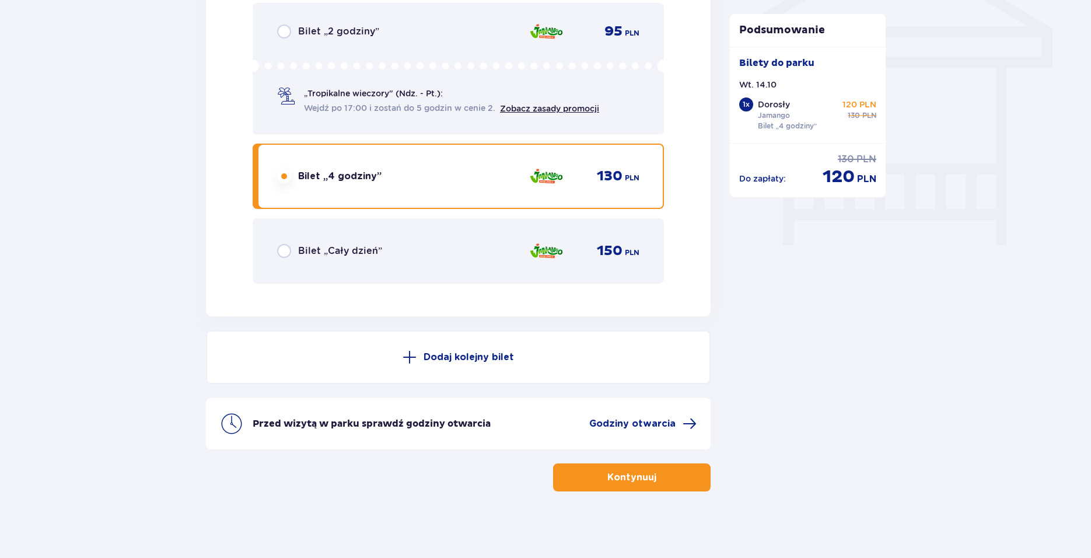
scroll to position [1017, 0]
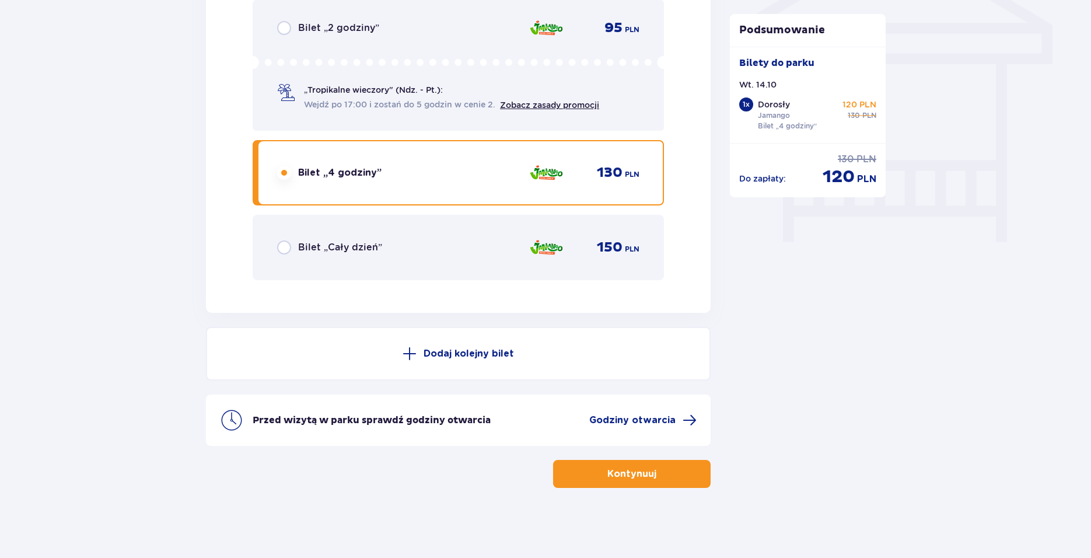
click at [475, 258] on div "Bilet „Cały dzień” 150 PLN" at bounding box center [458, 247] width 362 height 24
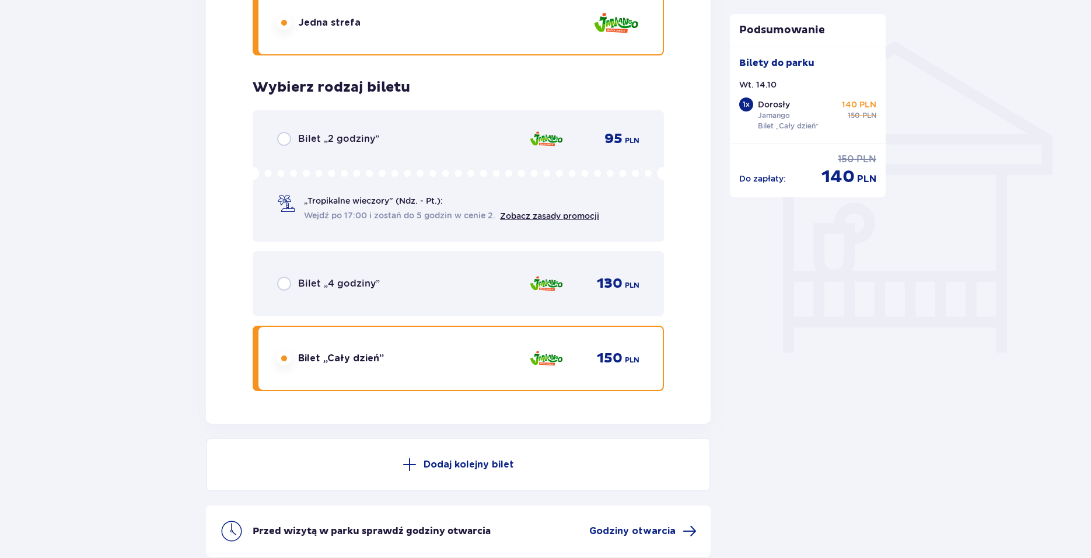
scroll to position [900, 0]
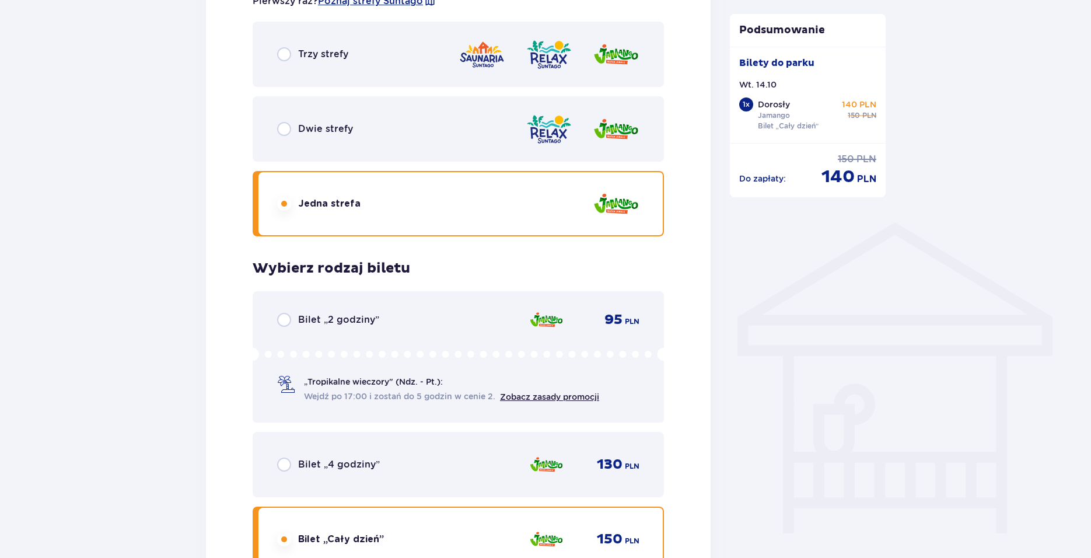
click at [381, 450] on div "Bilet „4 godziny” 130 PLN" at bounding box center [458, 464] width 411 height 65
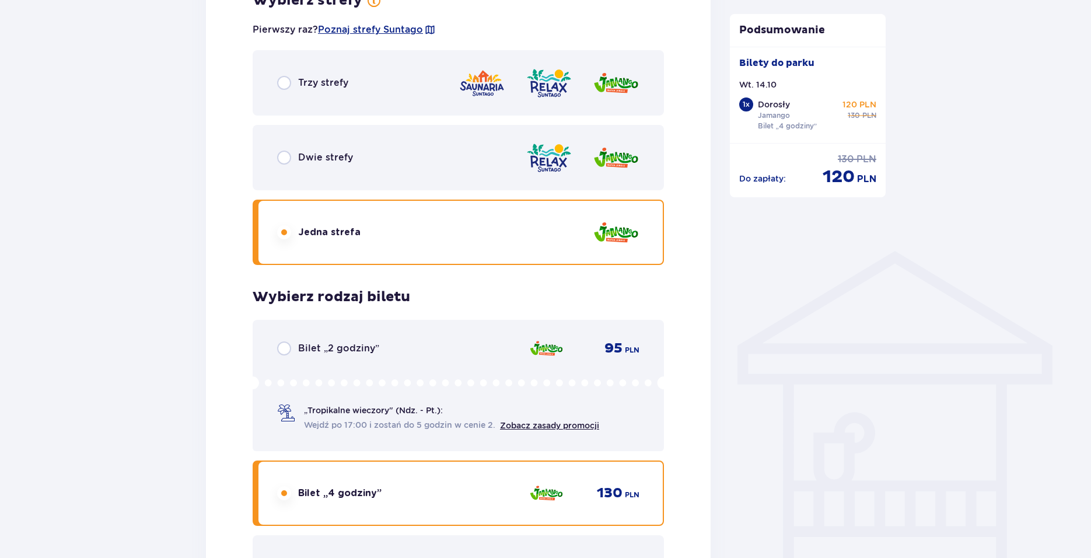
scroll to position [608, 0]
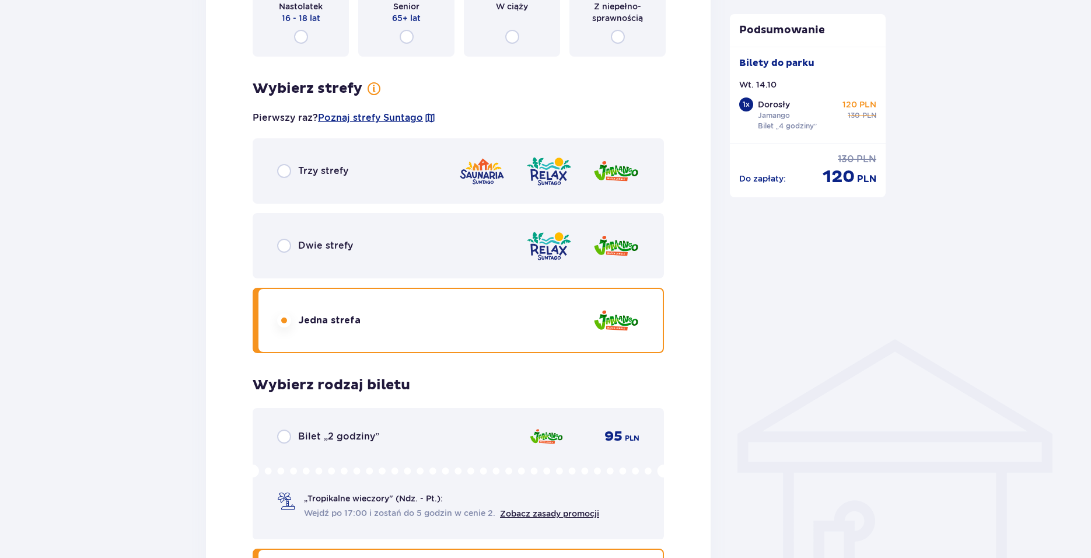
click at [353, 173] on div "Trzy strefy" at bounding box center [458, 170] width 411 height 65
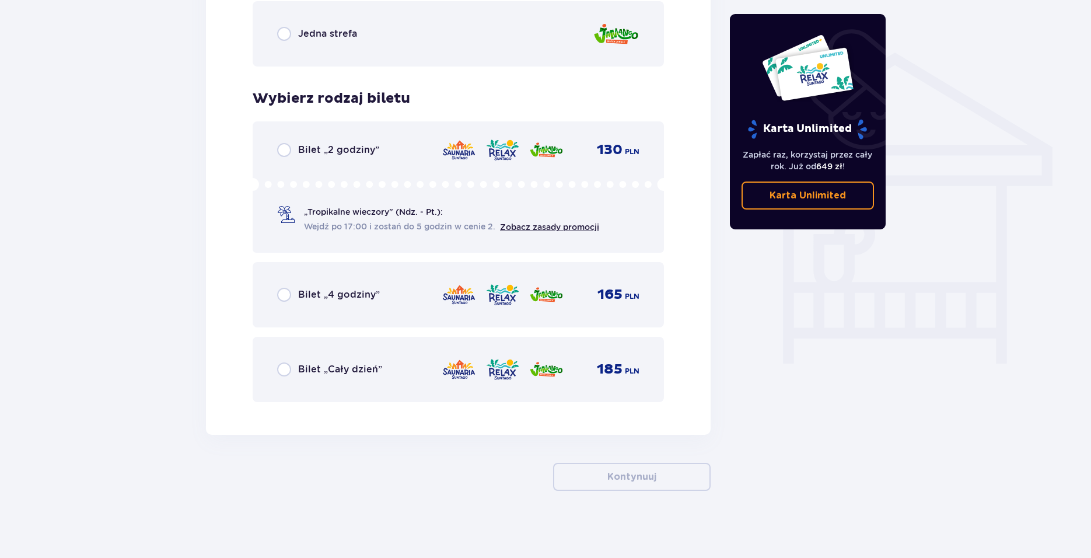
scroll to position [898, 0]
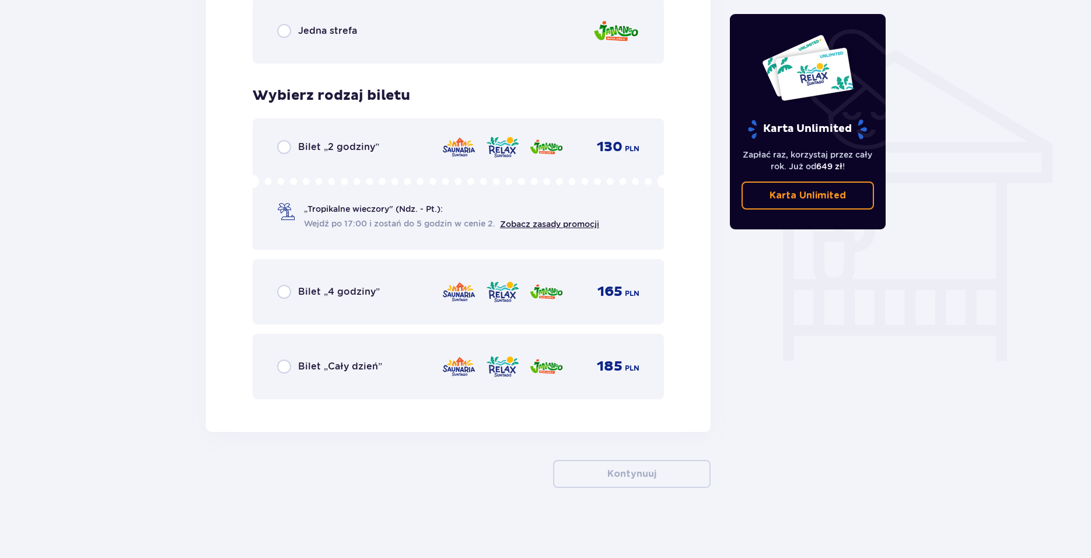
click at [354, 296] on span "Bilet „4 godziny”" at bounding box center [339, 291] width 82 height 13
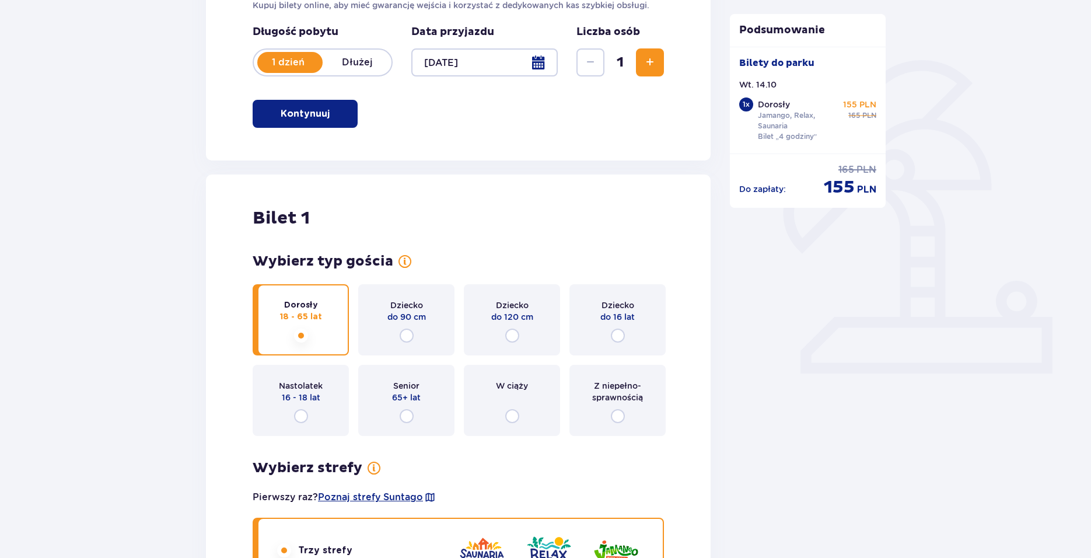
scroll to position [233, 0]
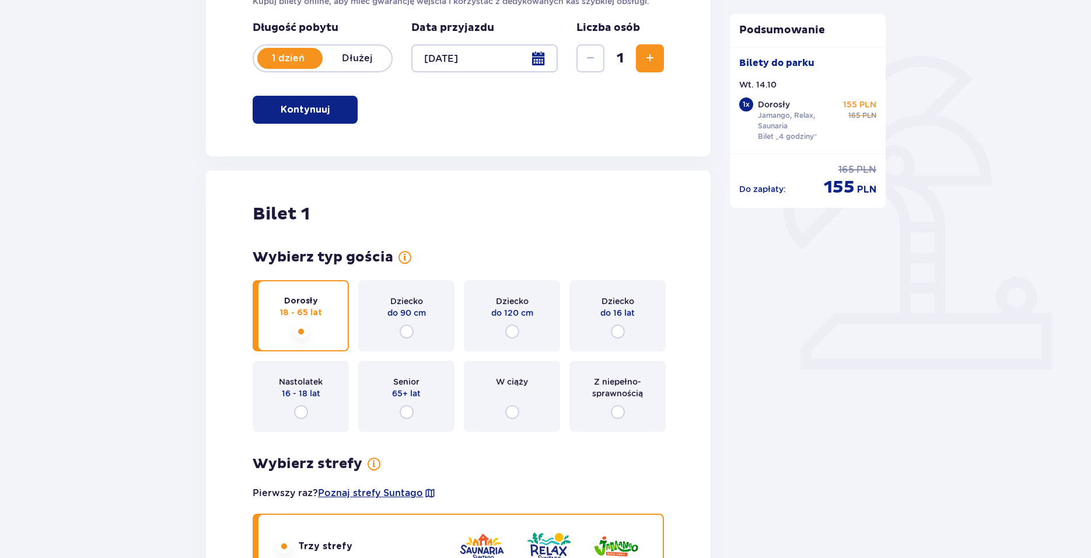
click at [416, 394] on span "65+ lat" at bounding box center [406, 393] width 29 height 12
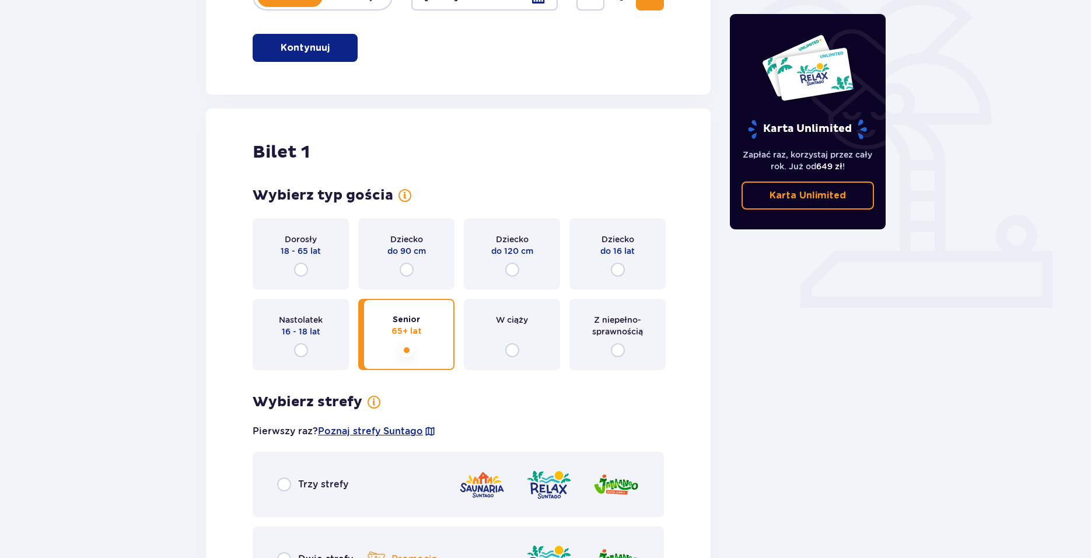
scroll to position [271, 0]
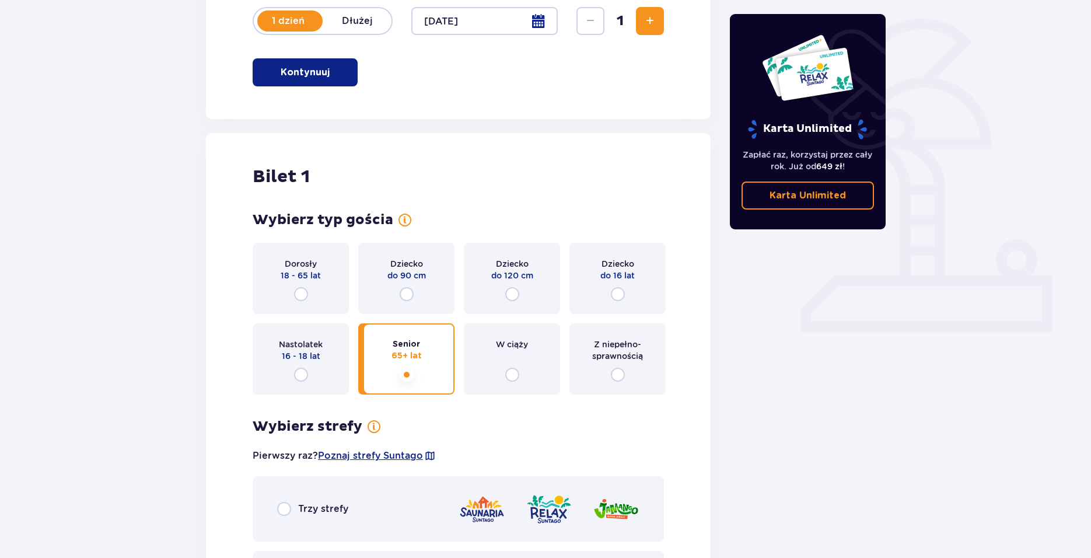
click at [818, 339] on div "Usunięto bilet z zamówienia Karta Unlimited Zapłać raz, korzystaj przez cały ro…" at bounding box center [807, 316] width 175 height 926
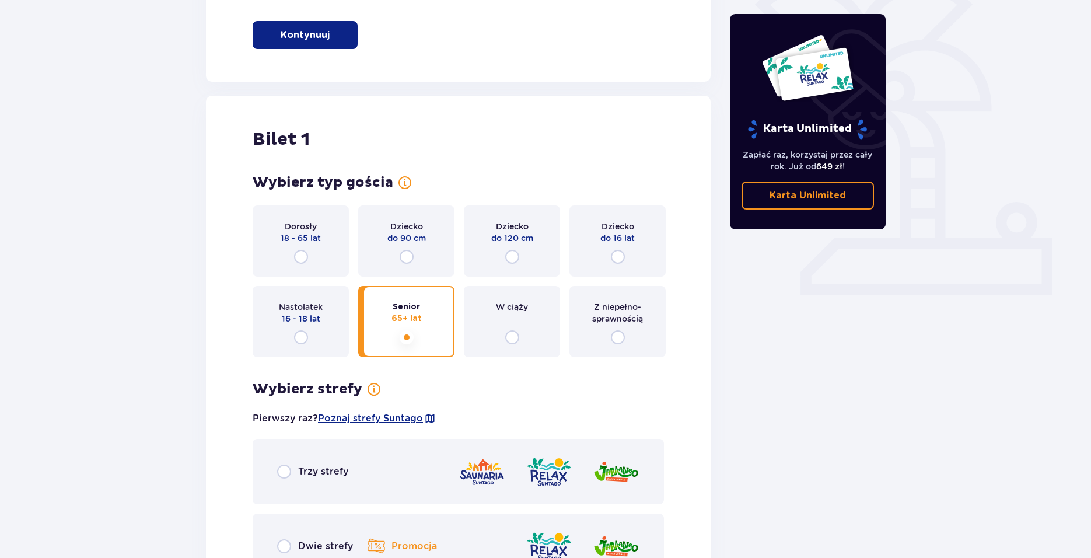
scroll to position [446, 0]
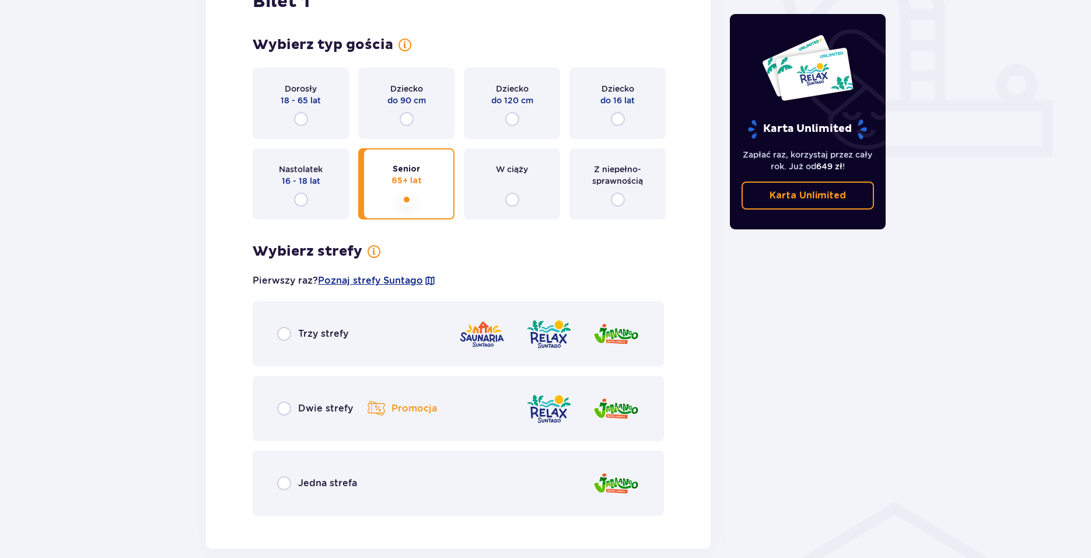
click at [451, 409] on div "Dwie strefy Promocja" at bounding box center [458, 408] width 411 height 65
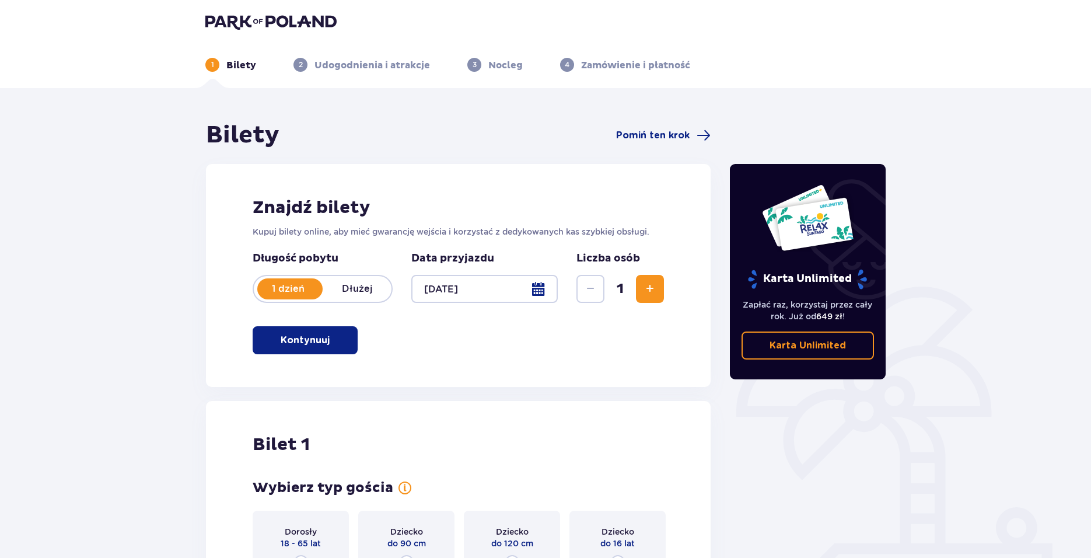
scroll to position [0, 0]
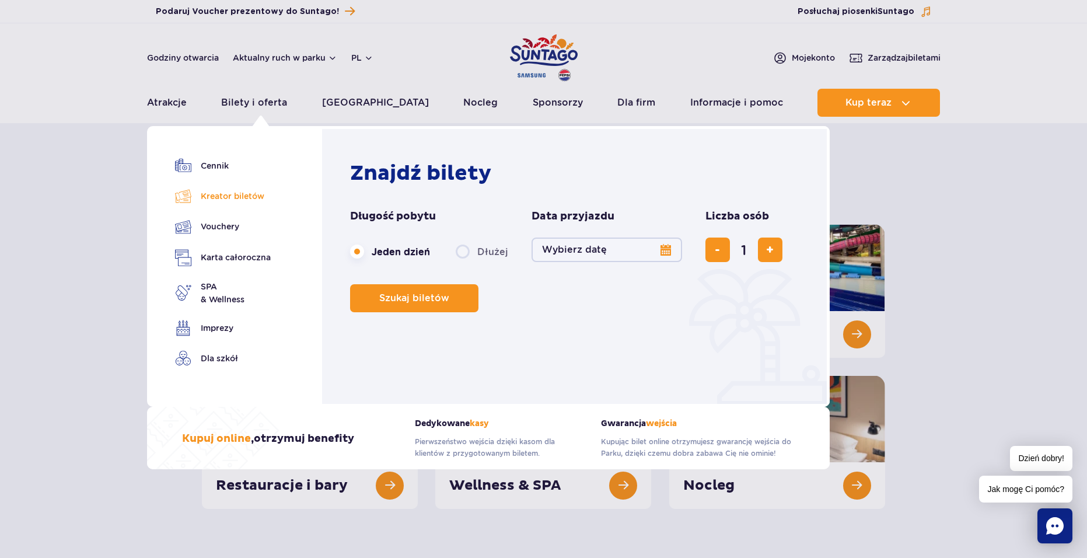
click at [247, 202] on link "Kreator biletów" at bounding box center [223, 196] width 96 height 16
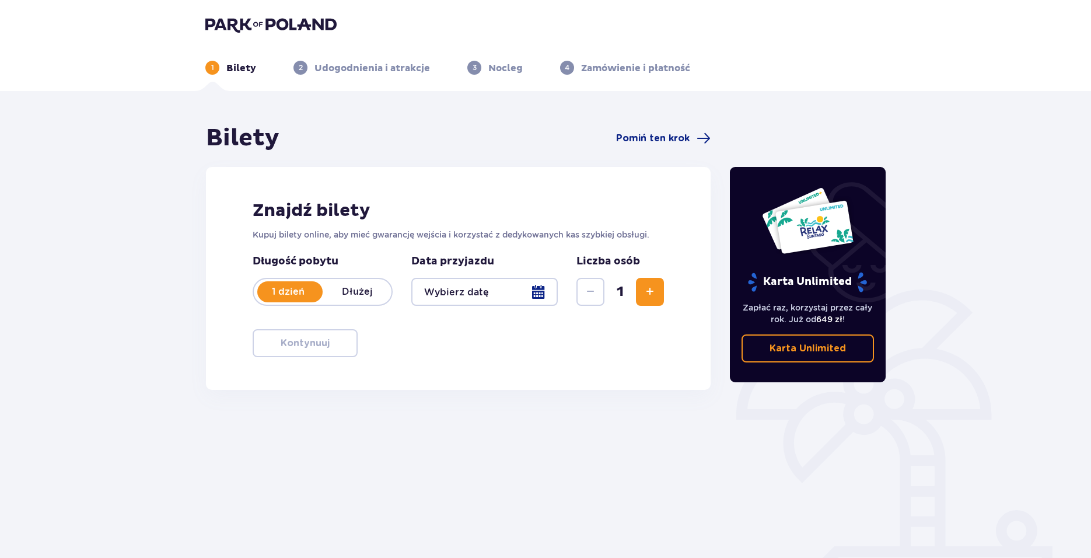
click at [523, 288] on div at bounding box center [484, 292] width 146 height 28
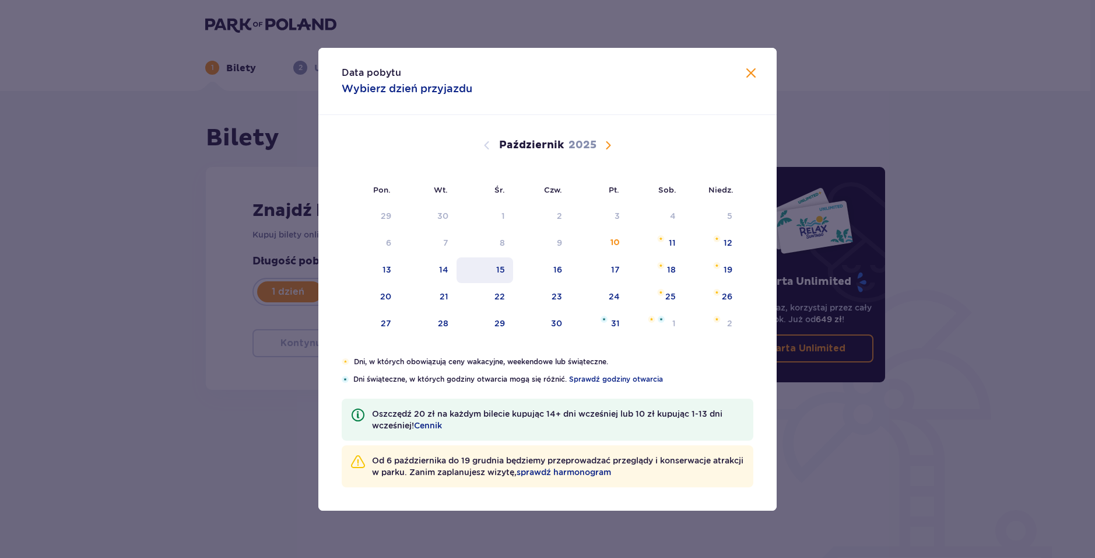
click at [460, 268] on div "15" at bounding box center [485, 270] width 57 height 26
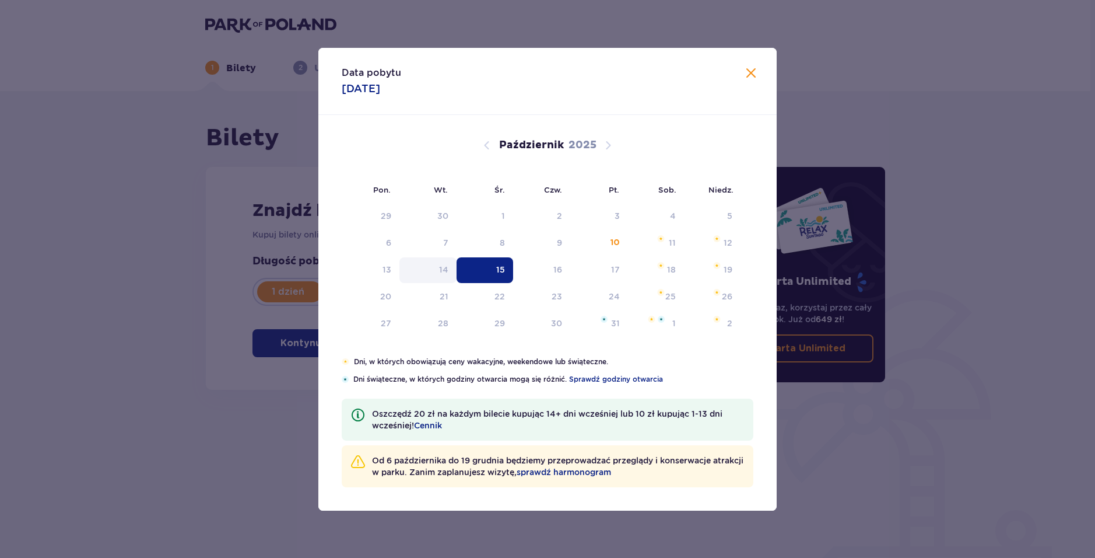
click at [444, 269] on div "14" at bounding box center [443, 270] width 9 height 12
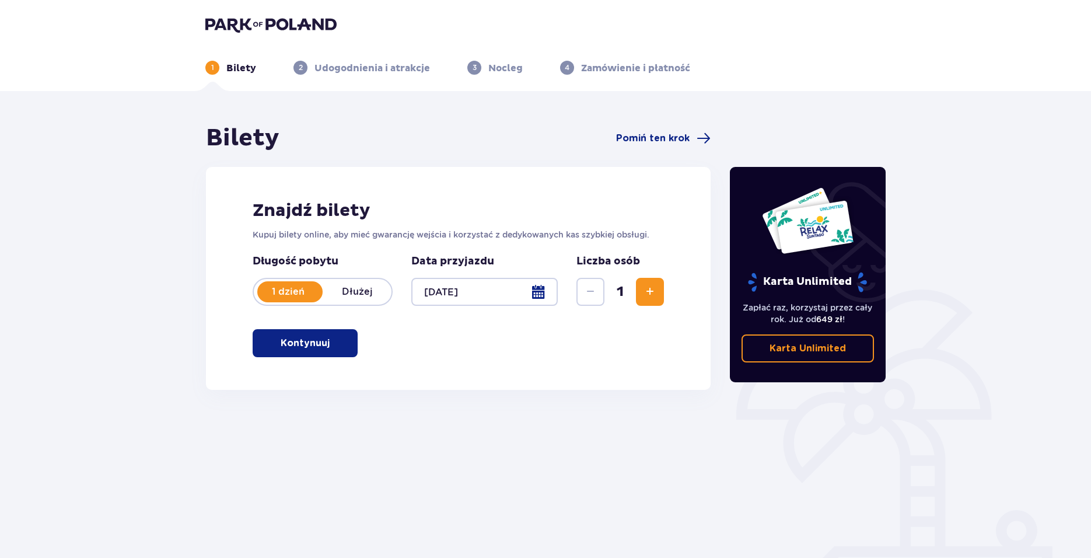
click at [457, 292] on div at bounding box center [484, 292] width 146 height 28
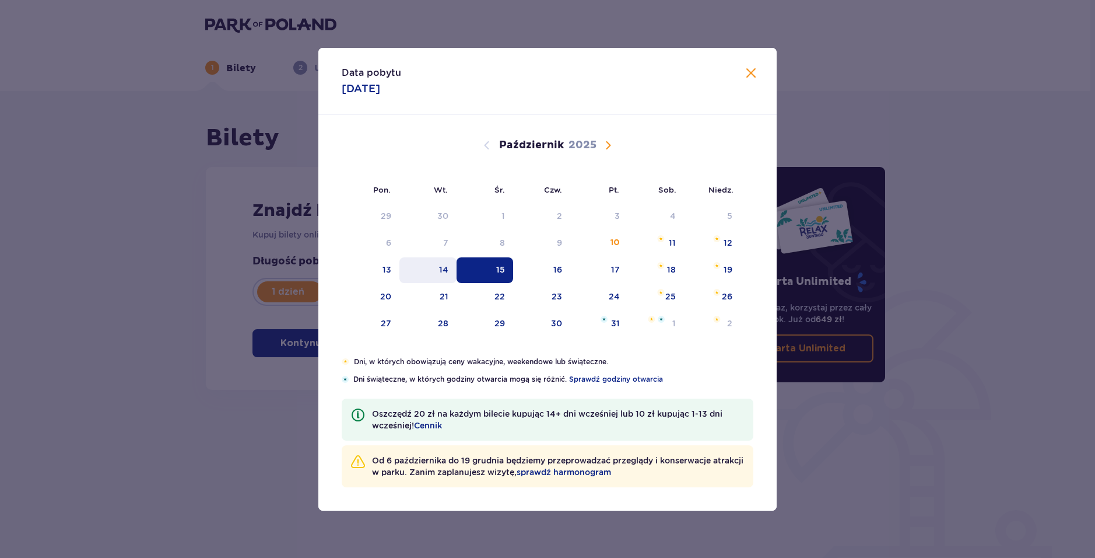
click at [450, 269] on div "14" at bounding box center [429, 270] width 58 height 26
type input "[DATE]"
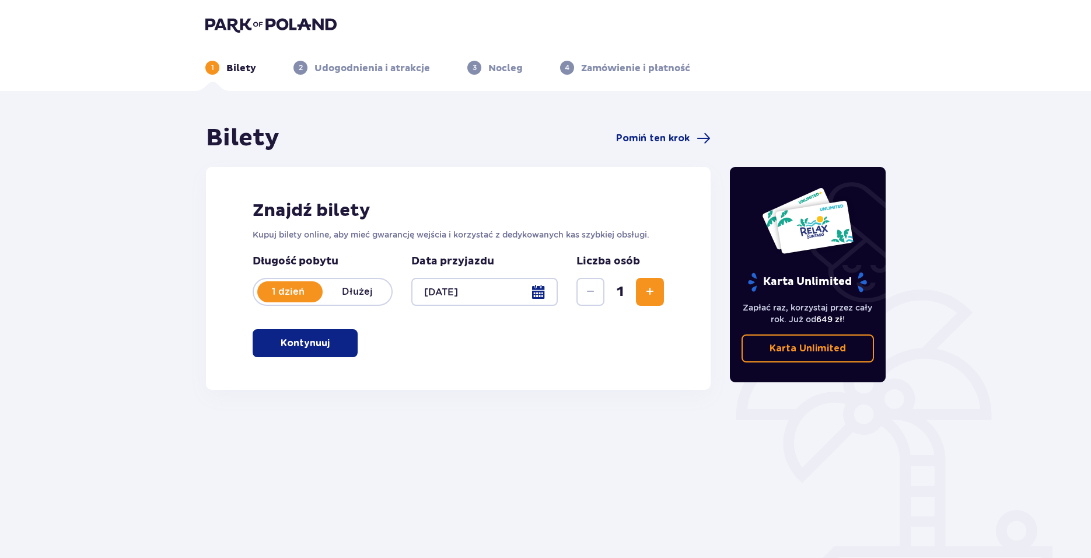
click at [320, 349] on button "Kontynuuj" at bounding box center [305, 343] width 105 height 28
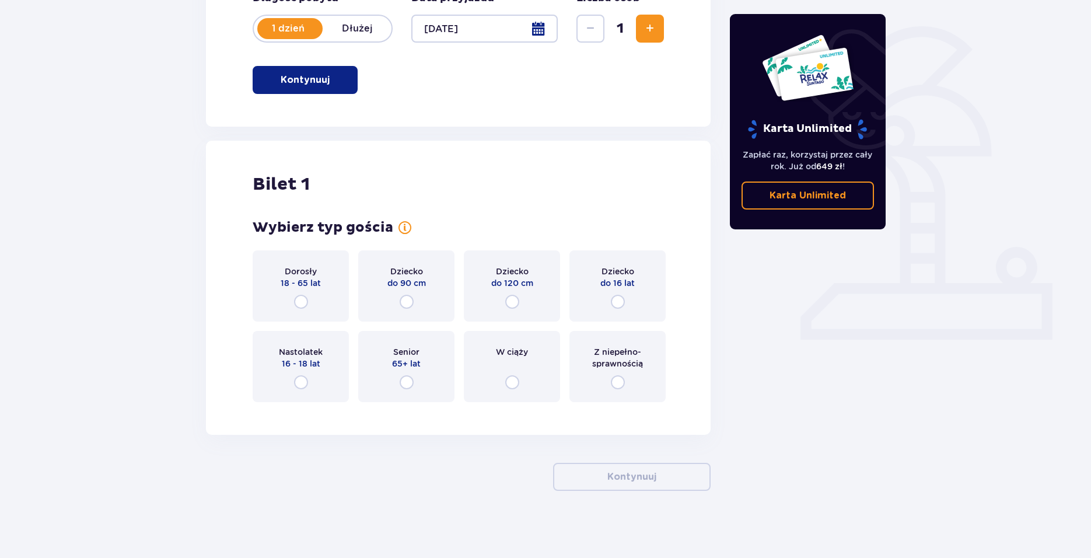
scroll to position [266, 0]
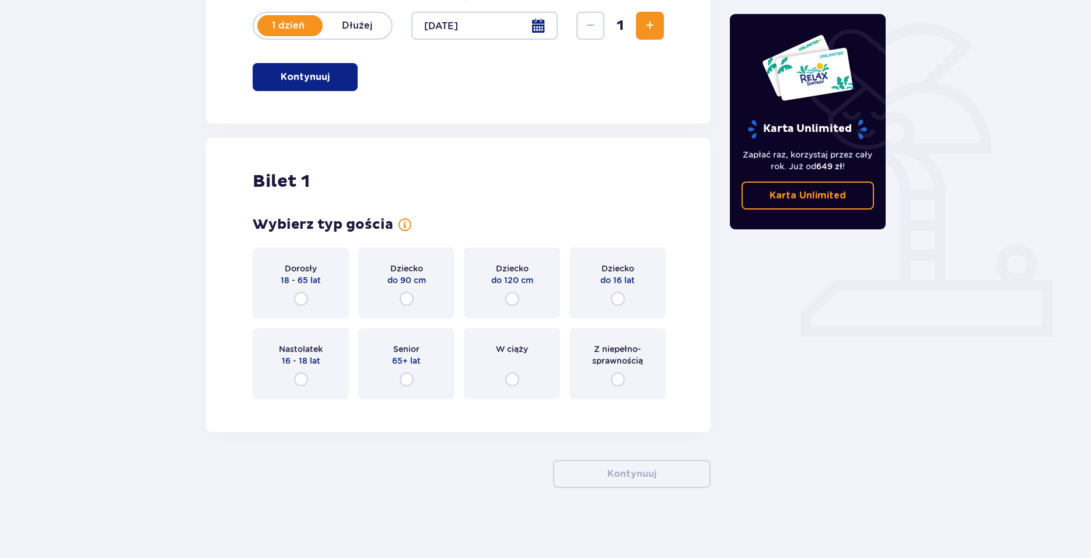
click at [303, 303] on input "radio" at bounding box center [301, 299] width 14 height 14
radio input "true"
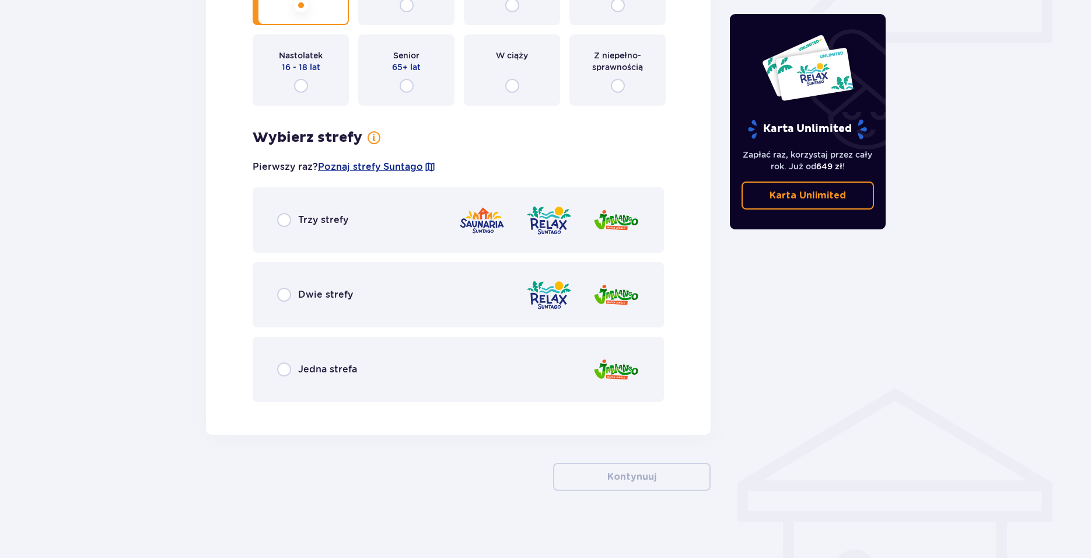
scroll to position [562, 0]
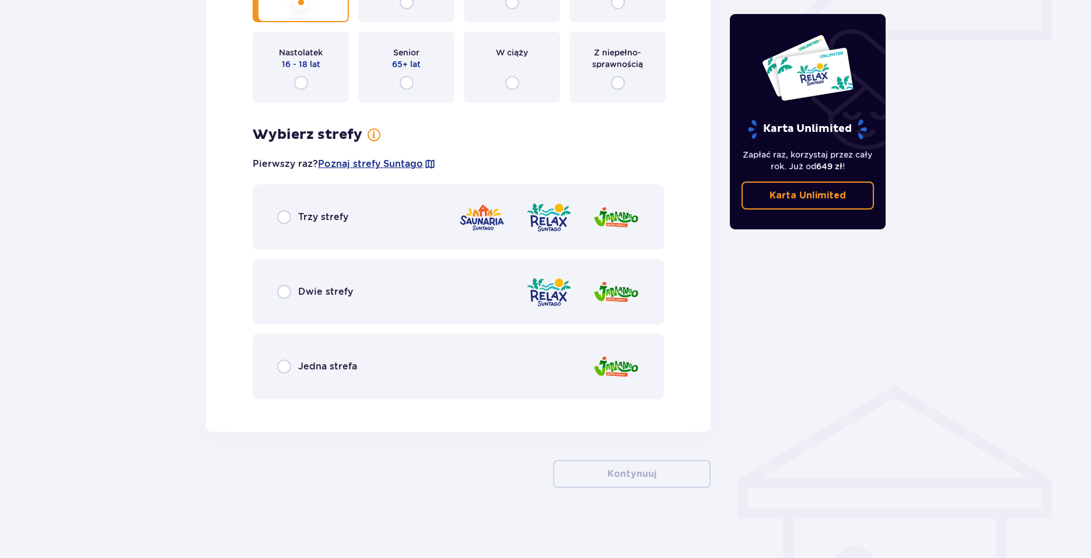
click at [347, 367] on span "Jedna strefa" at bounding box center [327, 366] width 59 height 13
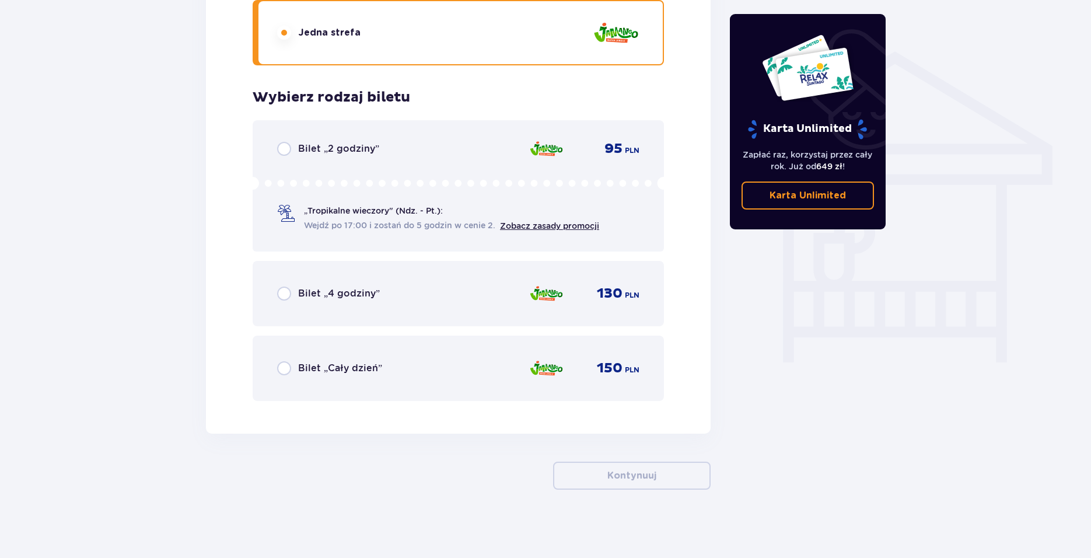
scroll to position [898, 0]
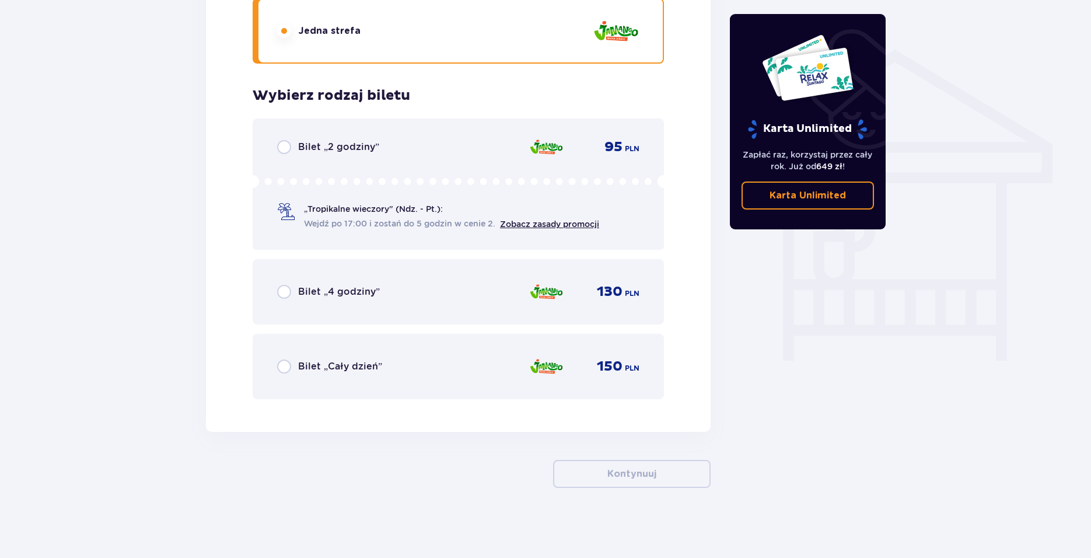
click at [316, 379] on div "Bilet „Cały dzień” 150 PLN" at bounding box center [458, 366] width 411 height 65
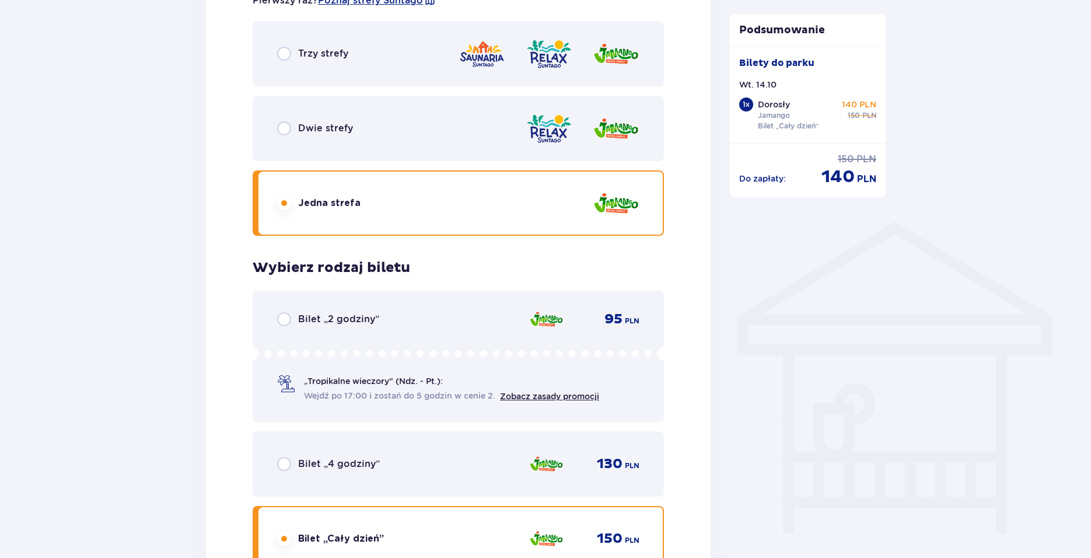
scroll to position [725, 0]
click at [372, 61] on div "Trzy strefy" at bounding box center [458, 54] width 411 height 65
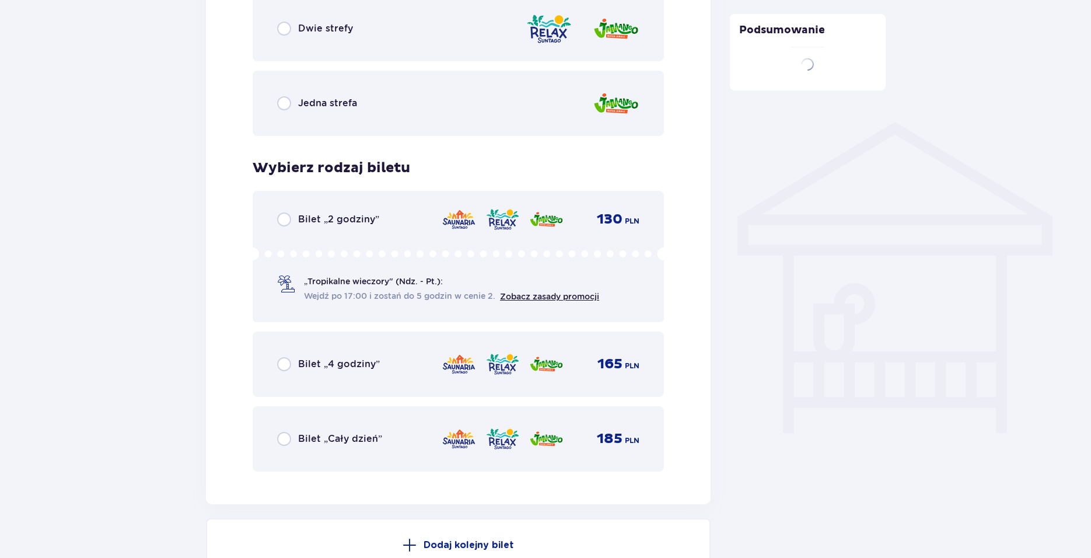
scroll to position [898, 0]
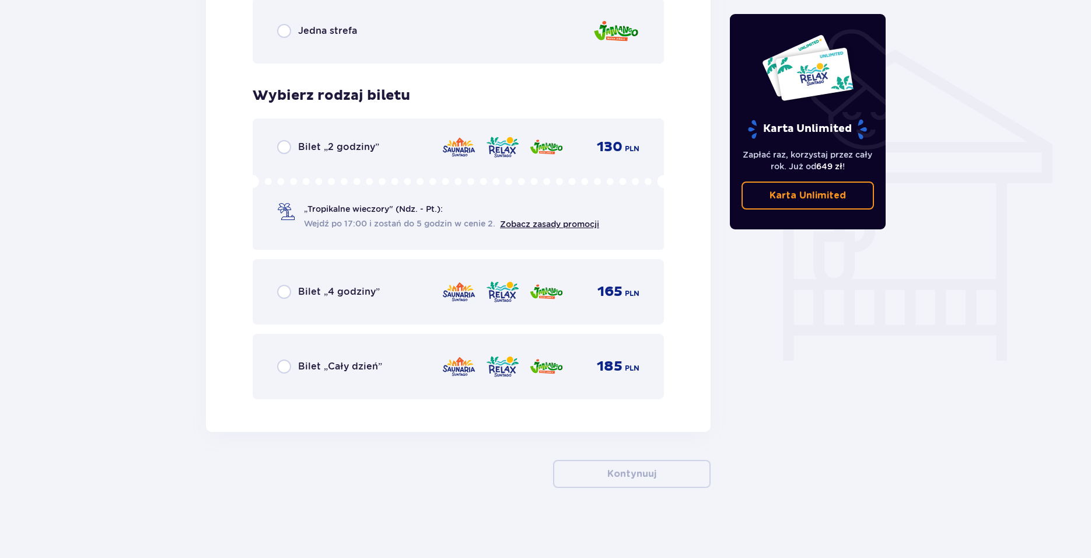
click at [387, 361] on div "Bilet „Cały dzień” 185 PLN" at bounding box center [458, 366] width 362 height 24
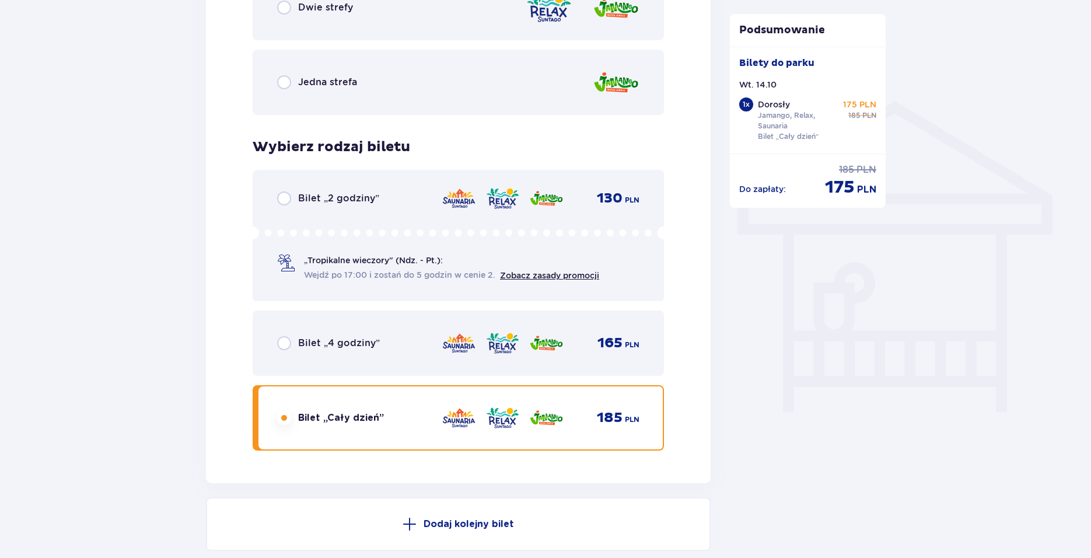
scroll to position [842, 0]
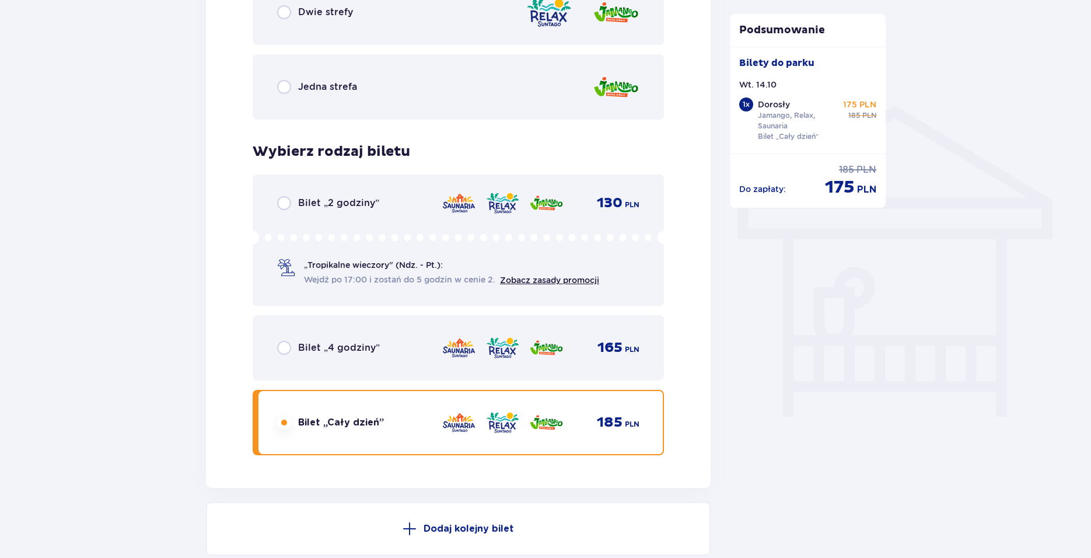
click at [507, 86] on div "Jedna strefa" at bounding box center [458, 86] width 411 height 65
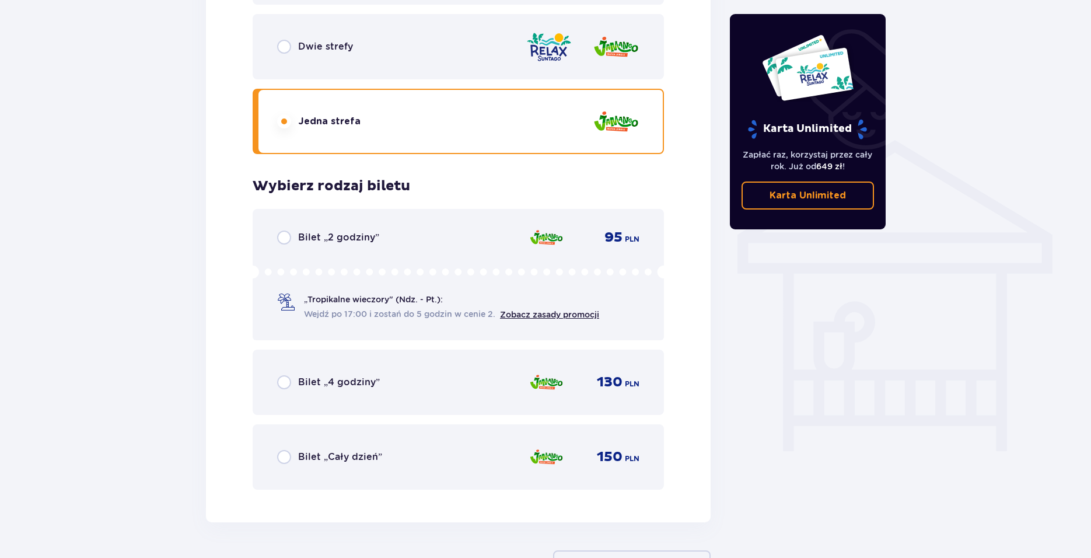
scroll to position [781, 0]
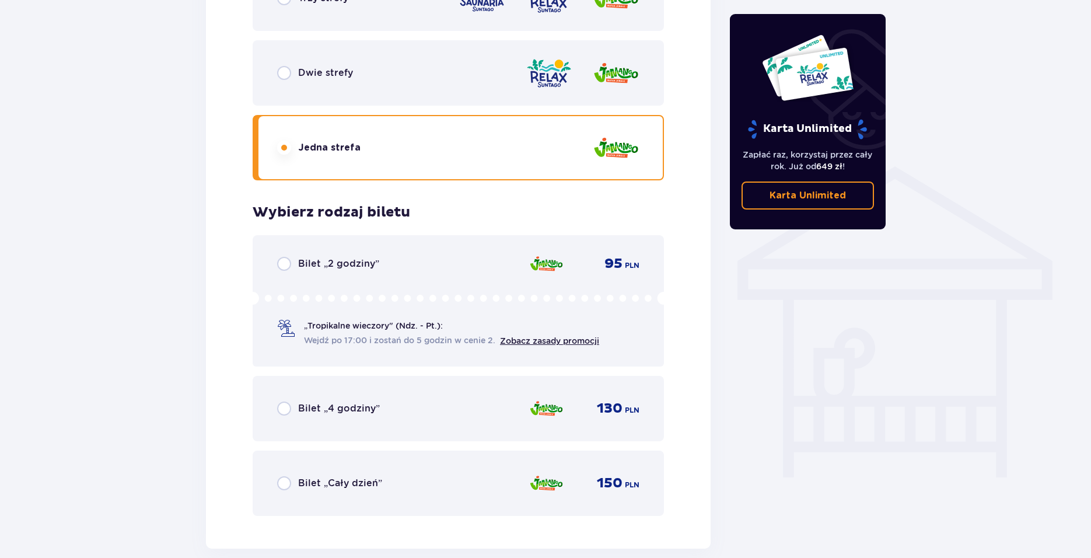
click at [537, 486] on img at bounding box center [546, 483] width 34 height 24
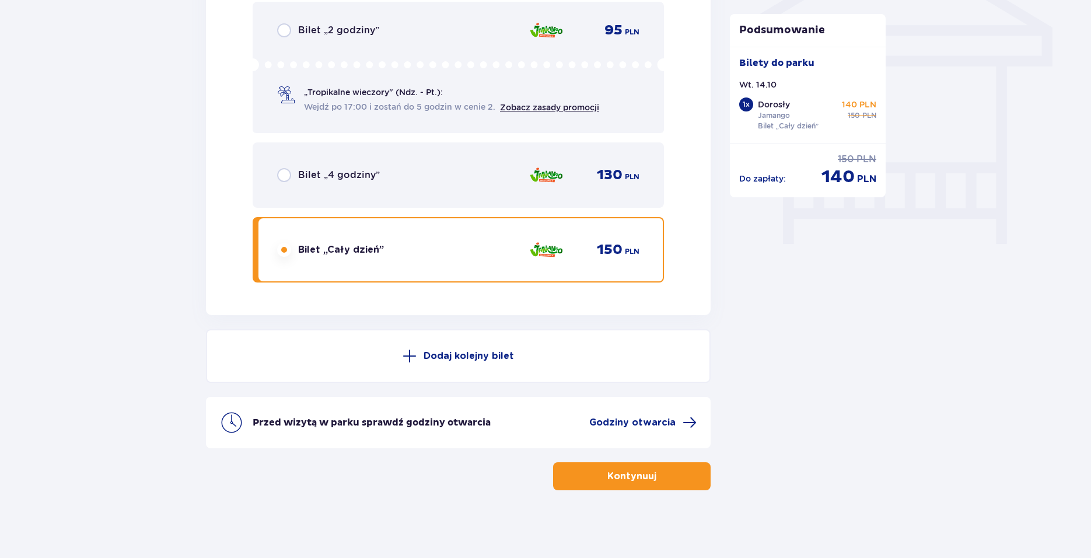
scroll to position [1006, 0]
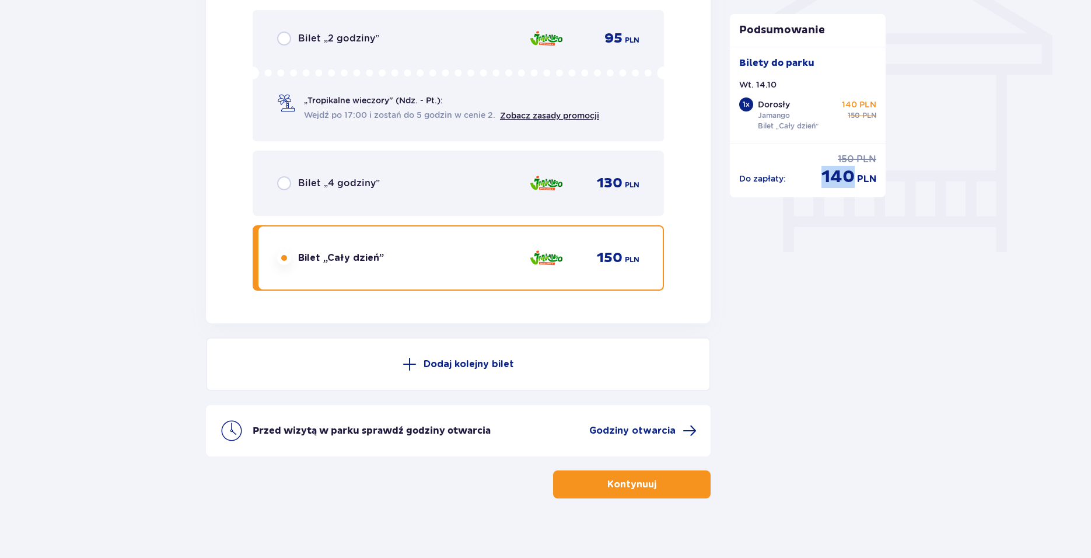
drag, startPoint x: 819, startPoint y: 178, endPoint x: 853, endPoint y: 176, distance: 33.9
click at [853, 176] on div "Do zapłaty : cena regularna 150 PLN cena po obniżce 140 PLN" at bounding box center [808, 170] width 138 height 35
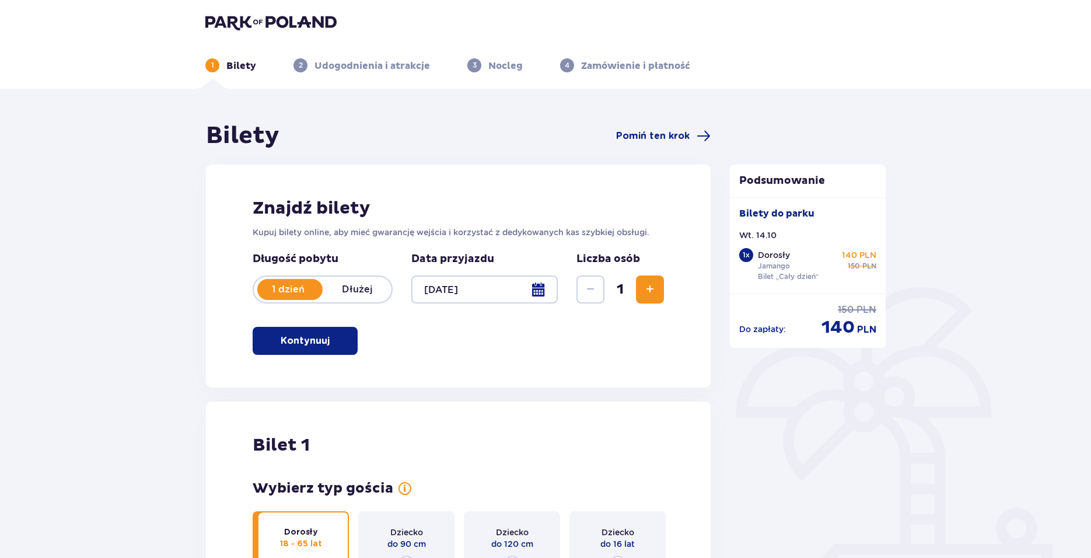
scroll to position [0, 0]
